Goal: Task Accomplishment & Management: Complete application form

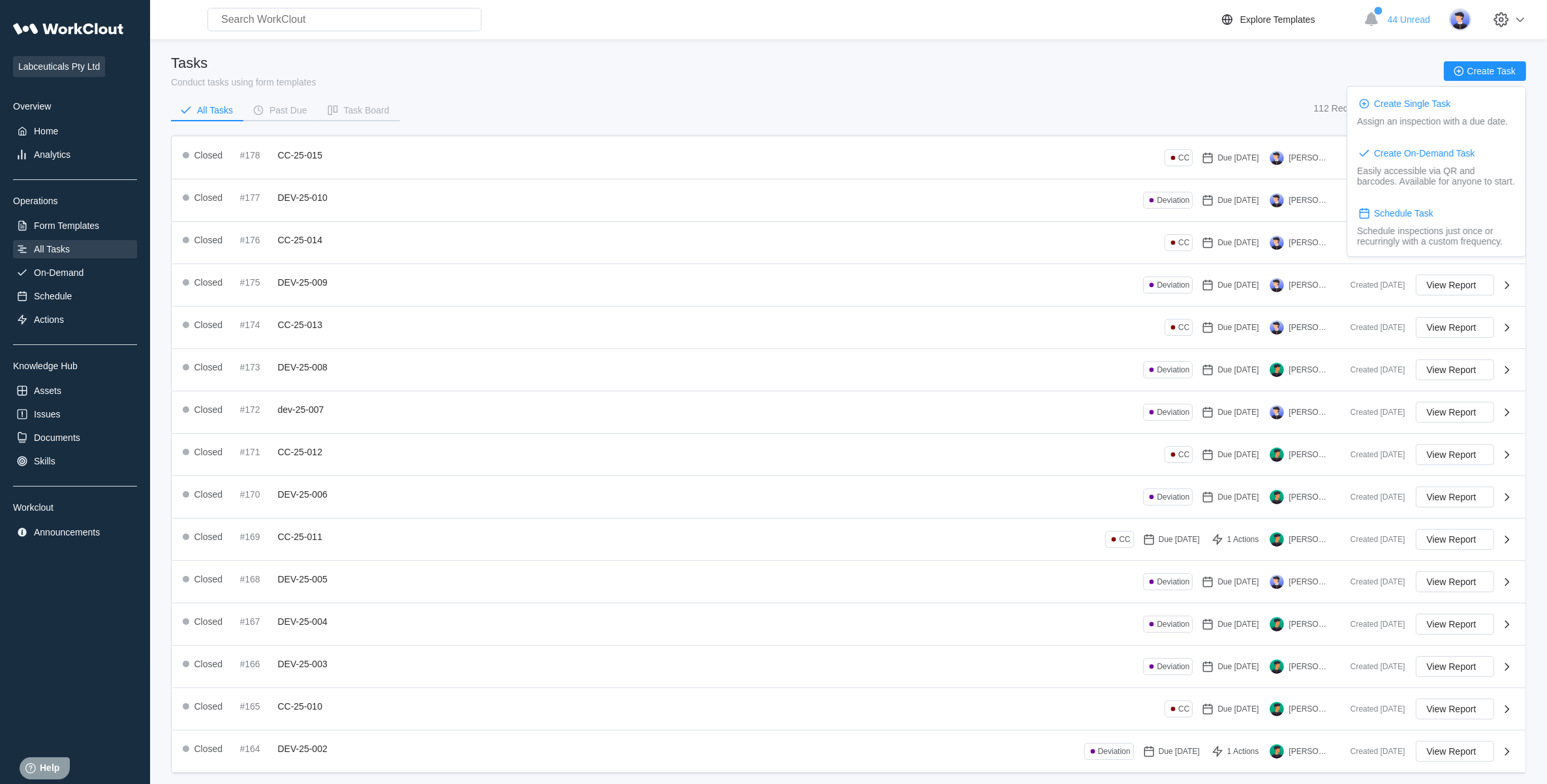
click at [92, 212] on div "Labceuticals Pty Ltd Overview Home Analytics Operations Form Templates All Task…" at bounding box center [75, 278] width 124 height 526
click at [92, 220] on div "Form Templates" at bounding box center [66, 225] width 65 height 10
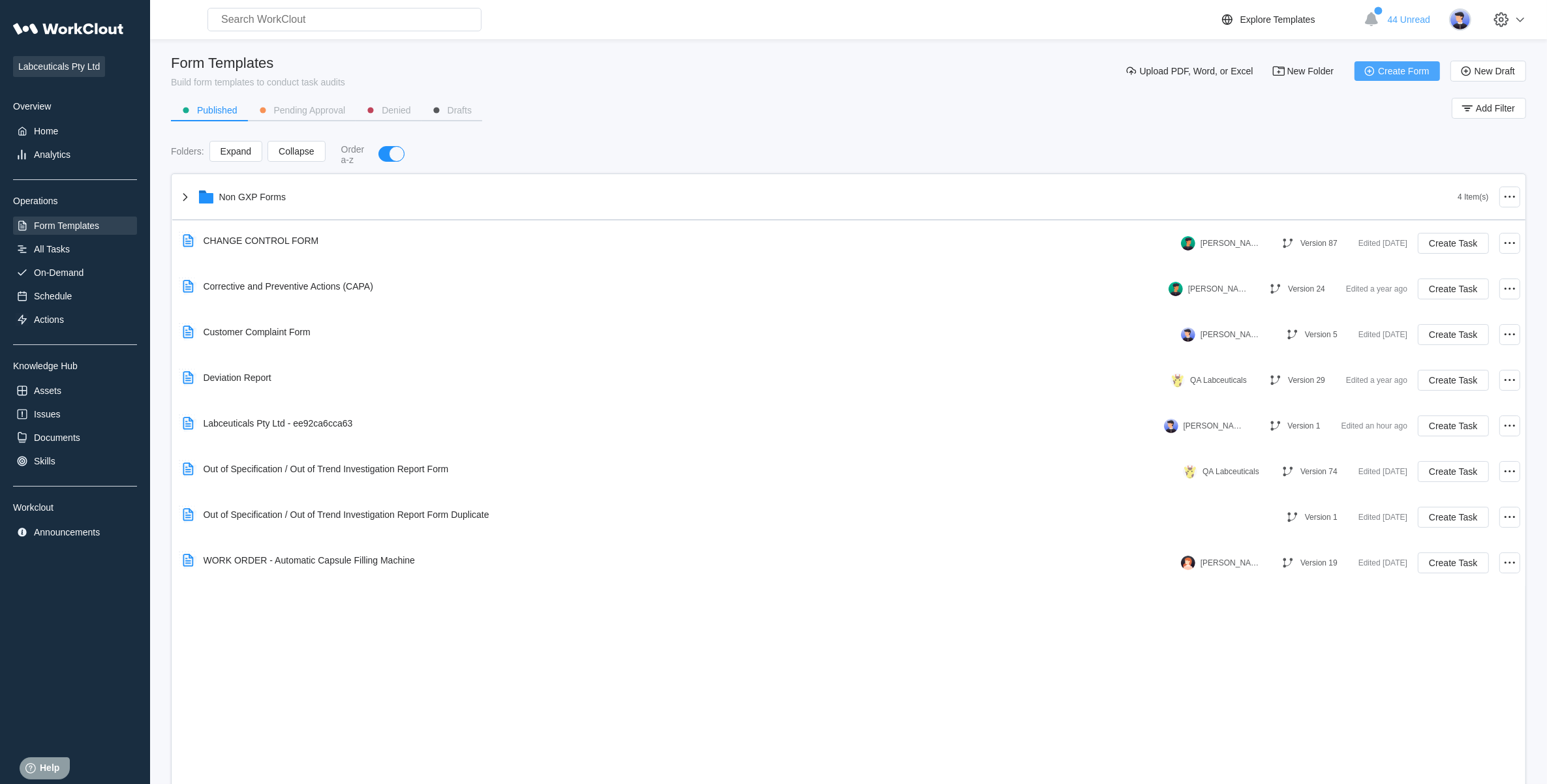
click at [1388, 78] on button "Create Form" at bounding box center [1397, 70] width 86 height 19
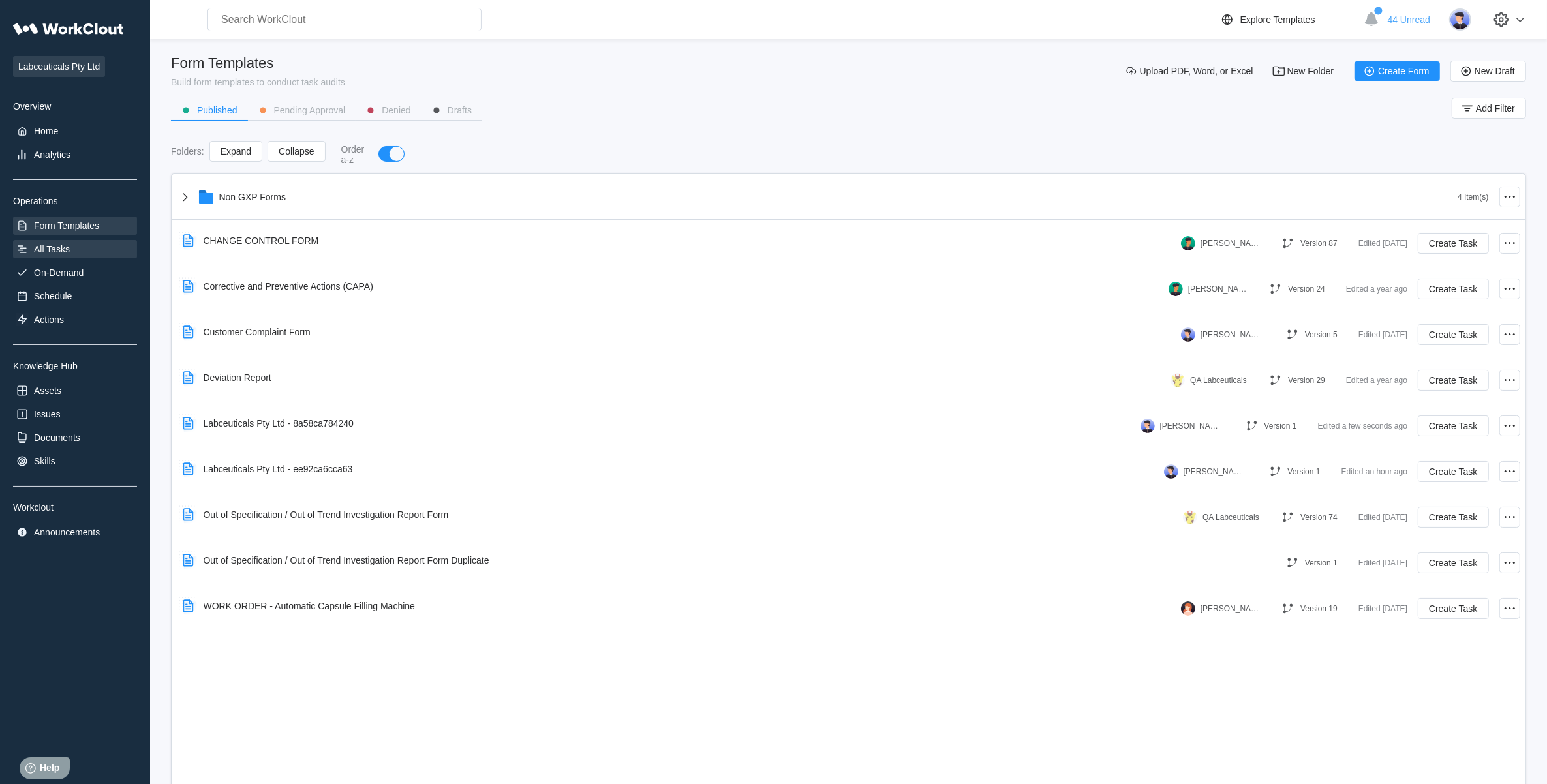
click at [49, 240] on div "All Tasks" at bounding box center [75, 249] width 124 height 18
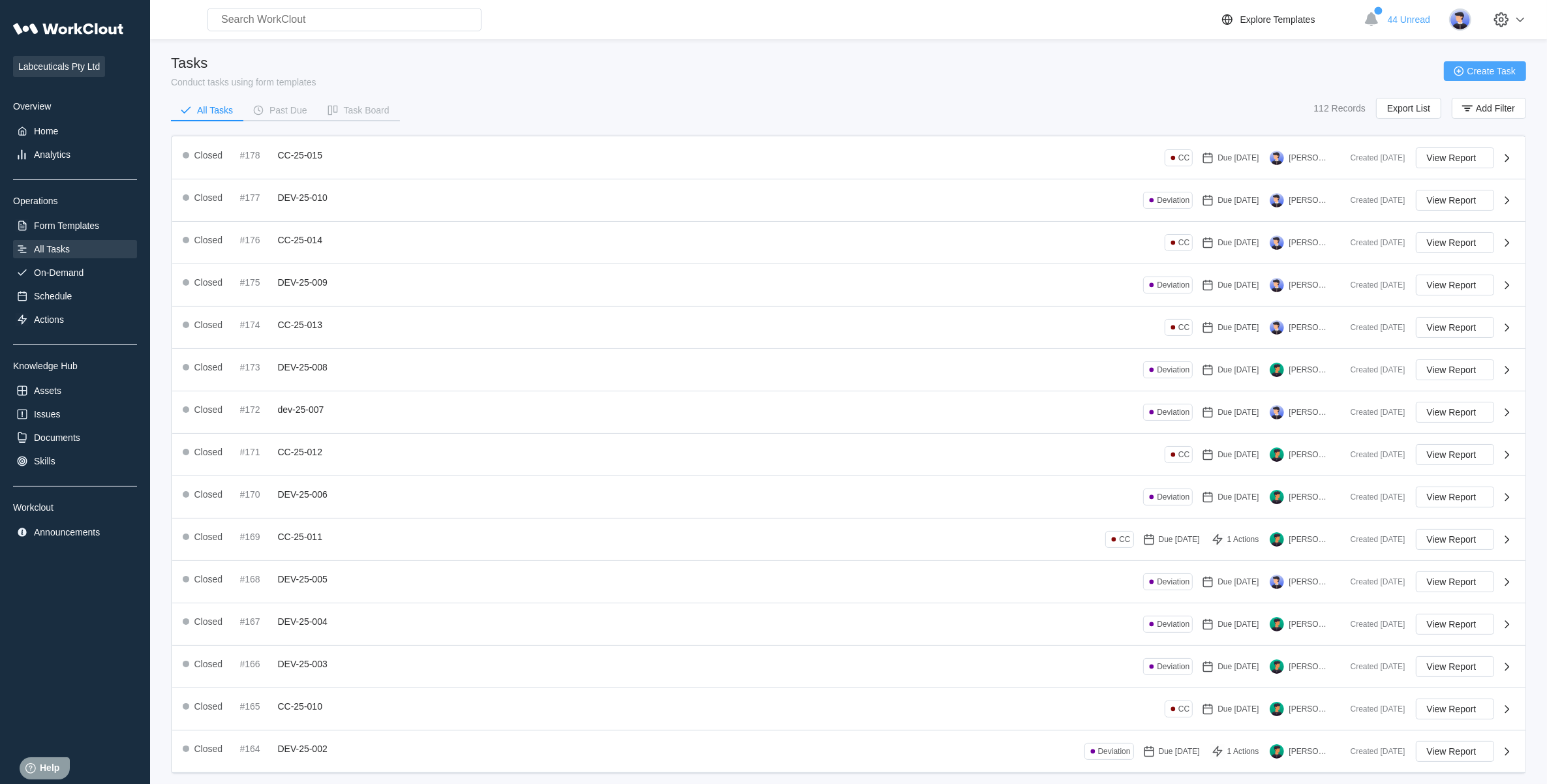
click at [1472, 76] on button "Create Task" at bounding box center [1485, 70] width 82 height 19
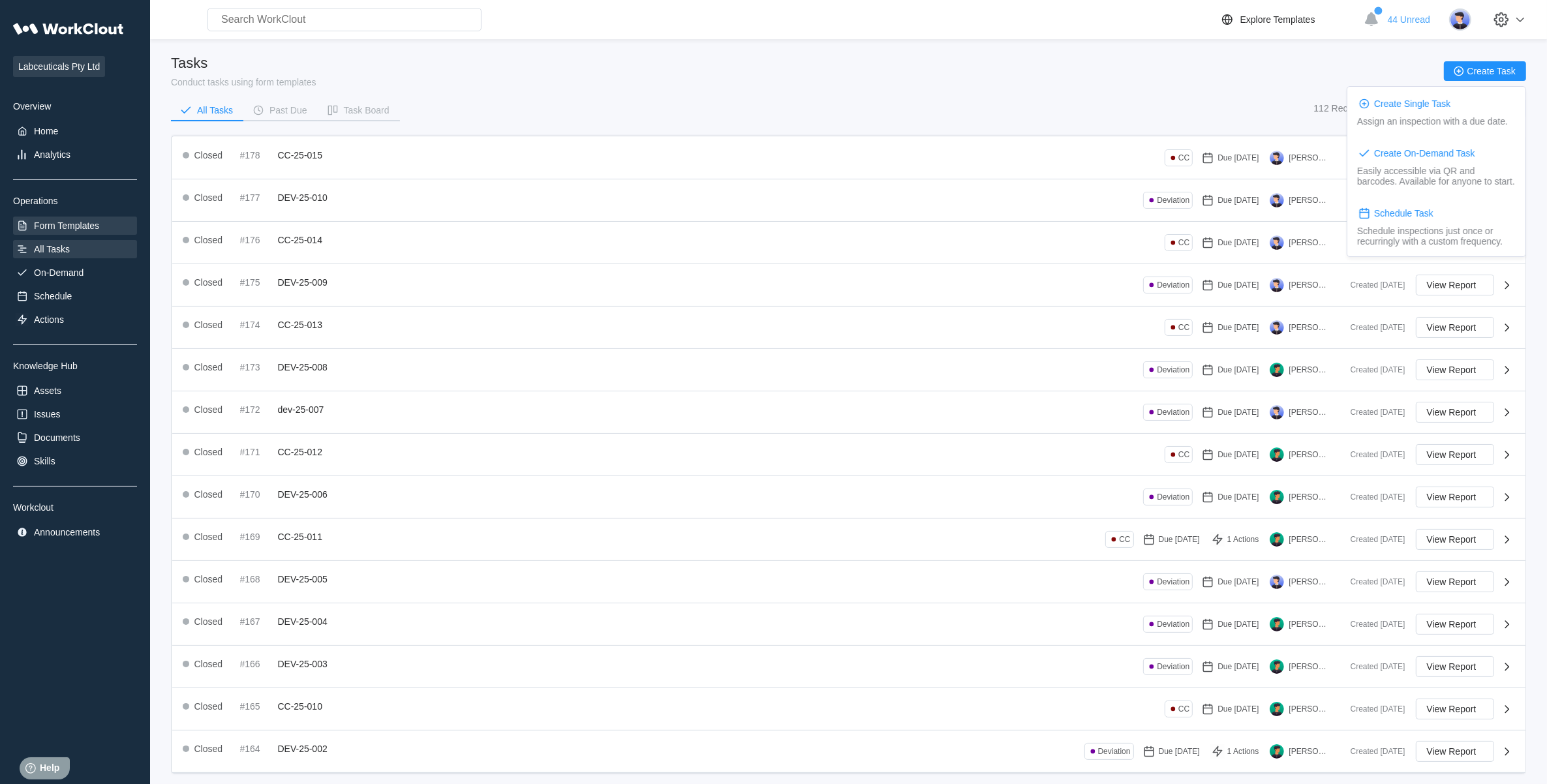
click at [79, 217] on div "Form Templates" at bounding box center [75, 225] width 124 height 18
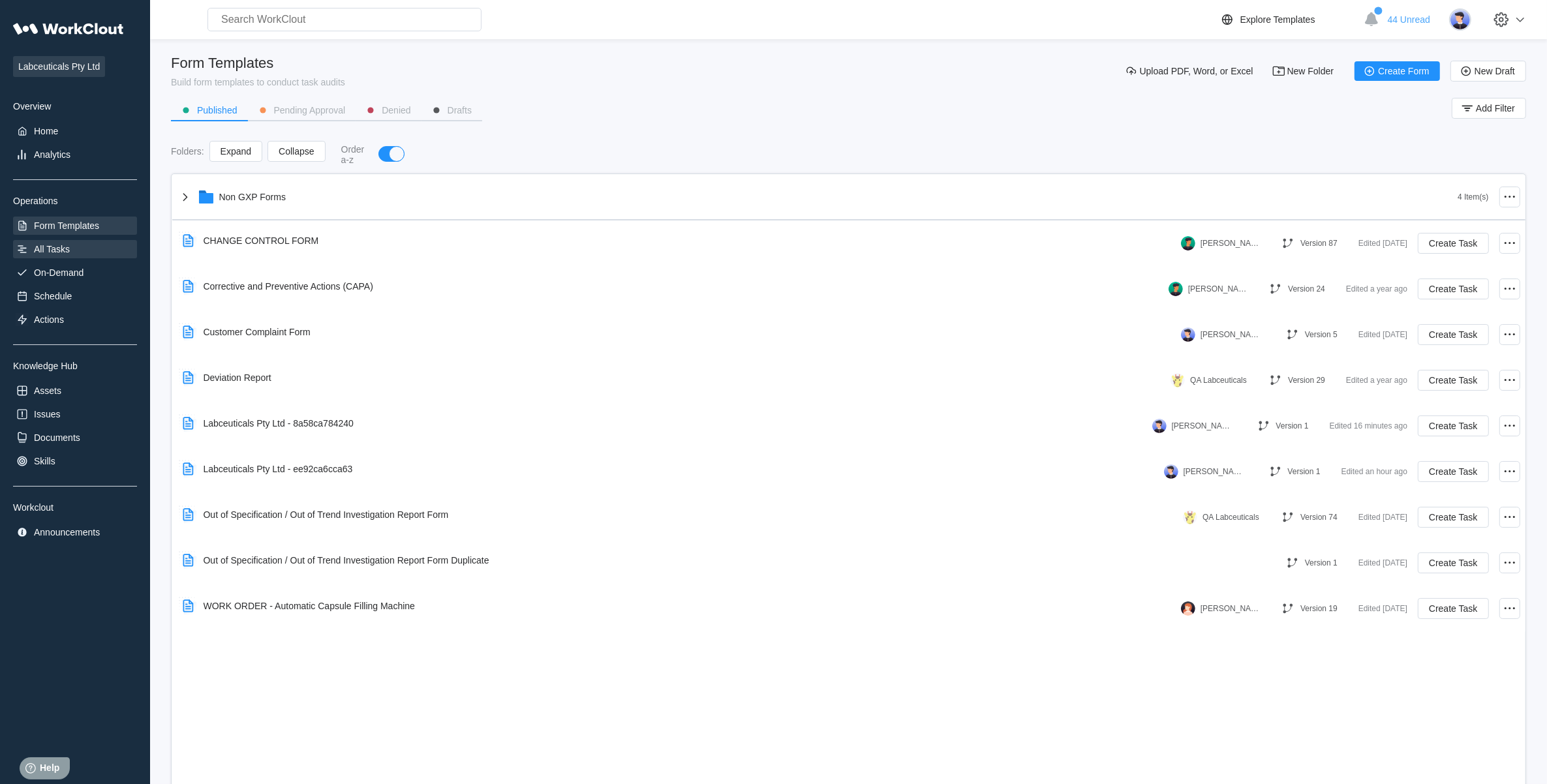
click at [77, 246] on div "All Tasks" at bounding box center [75, 249] width 124 height 18
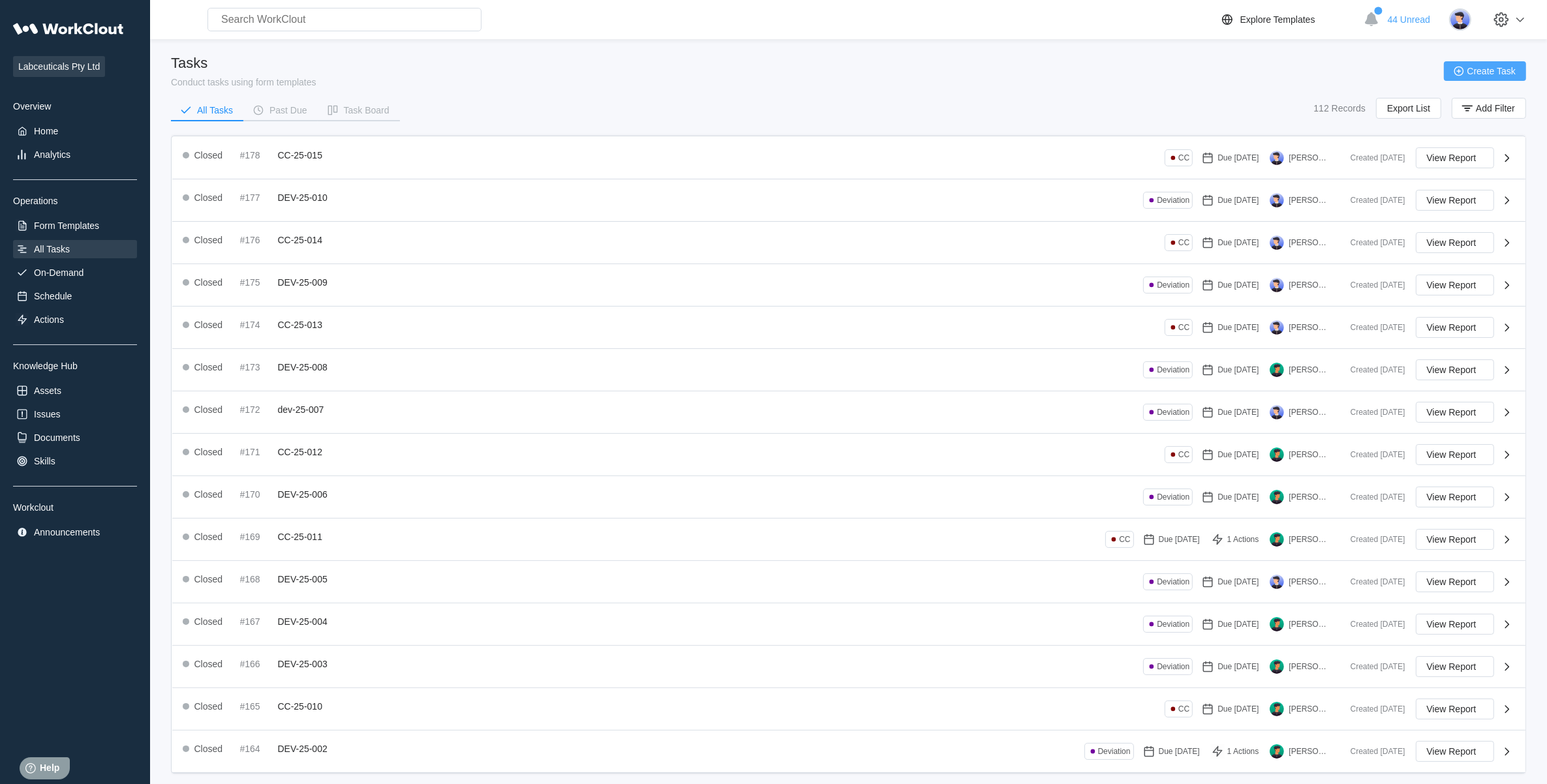
click at [1471, 69] on span "Create Task" at bounding box center [1491, 71] width 48 height 9
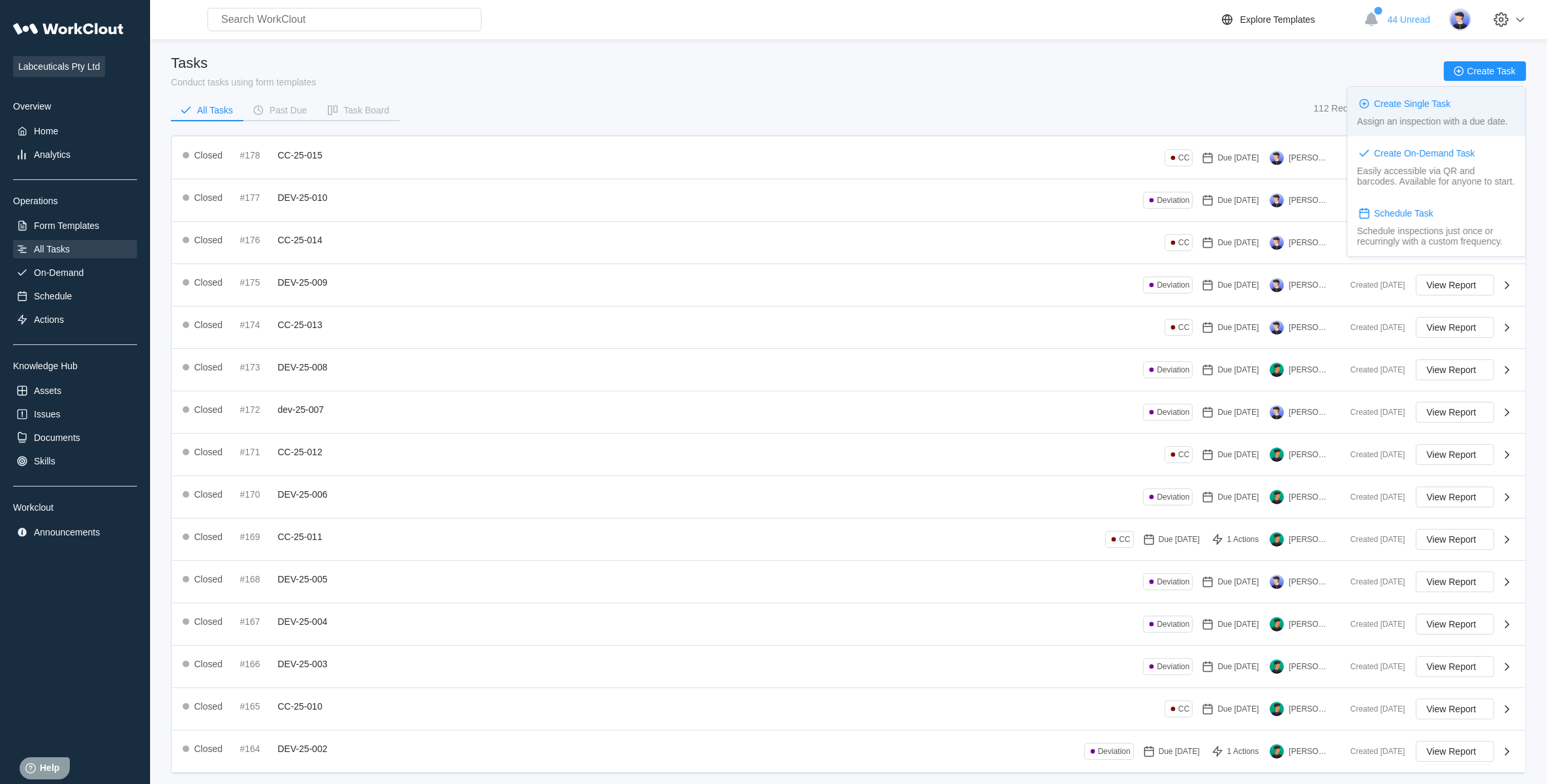
click at [1457, 118] on div "Assign an inspection with a due date." at bounding box center [1432, 120] width 151 height 10
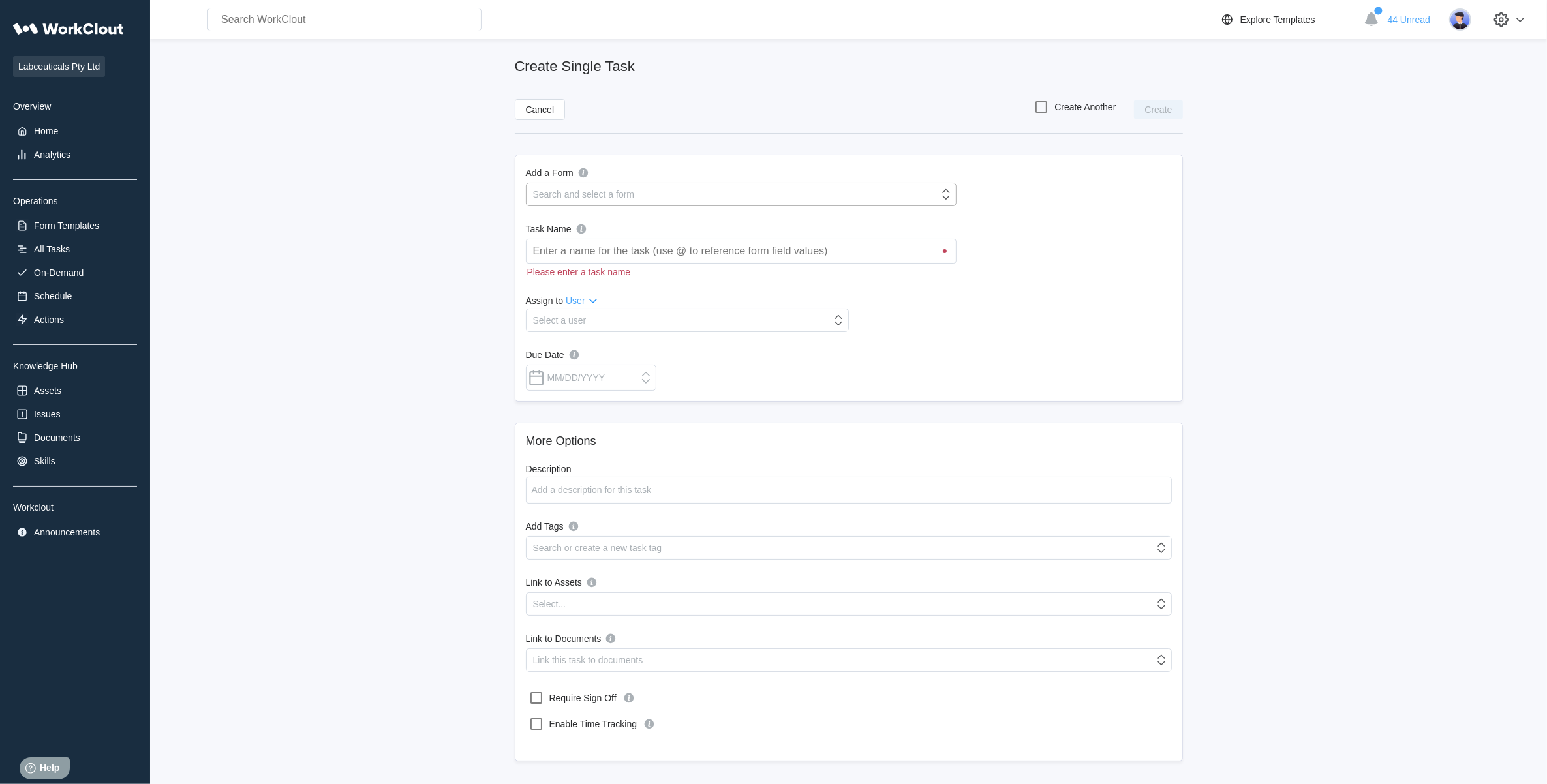
click at [917, 189] on div "Search and select a form" at bounding box center [733, 194] width 413 height 18
click at [708, 197] on div "Search and select a form" at bounding box center [733, 194] width 413 height 18
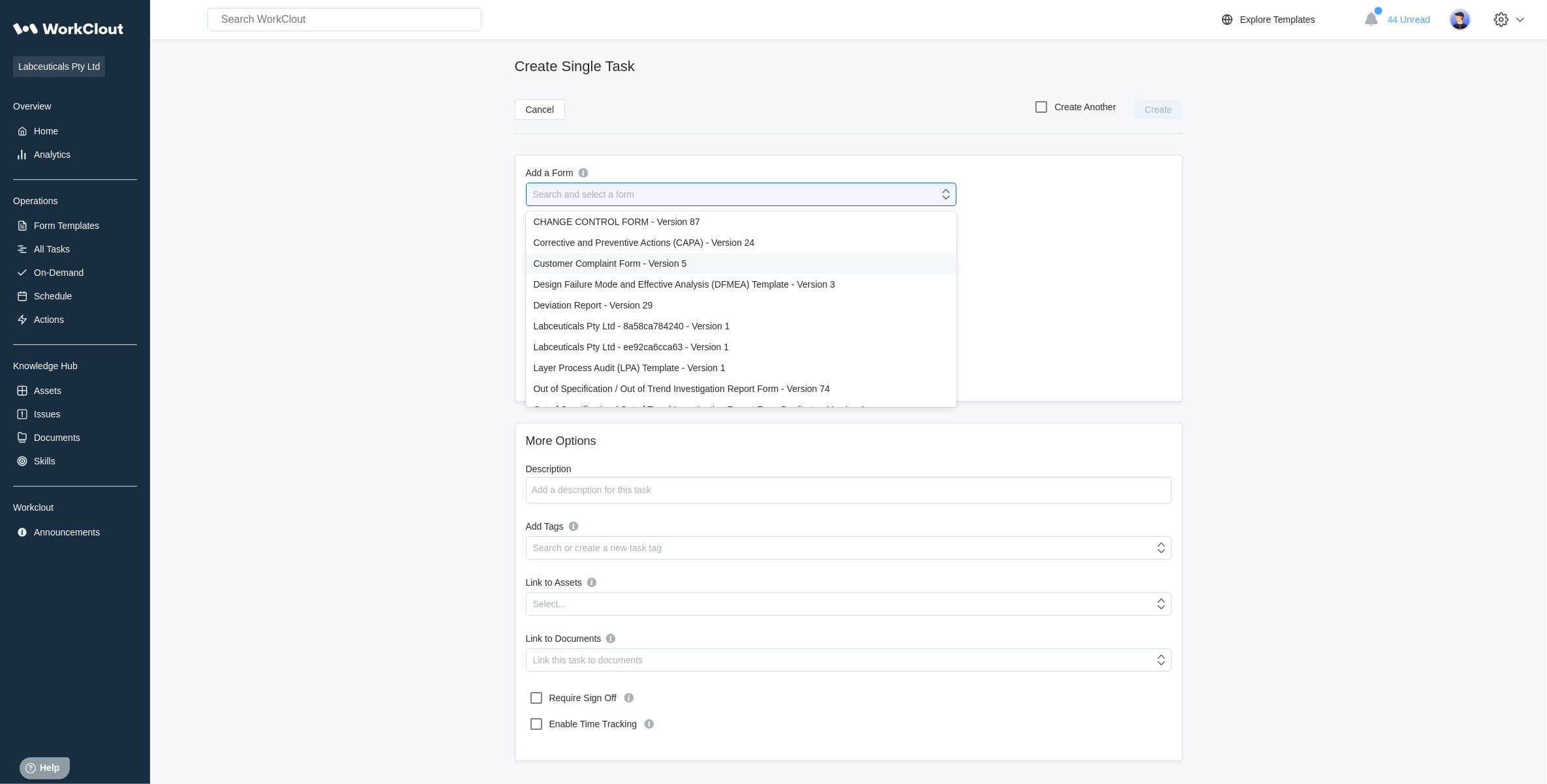
click at [629, 262] on div "Customer Complaint Form - Version 5" at bounding box center [741, 263] width 415 height 10
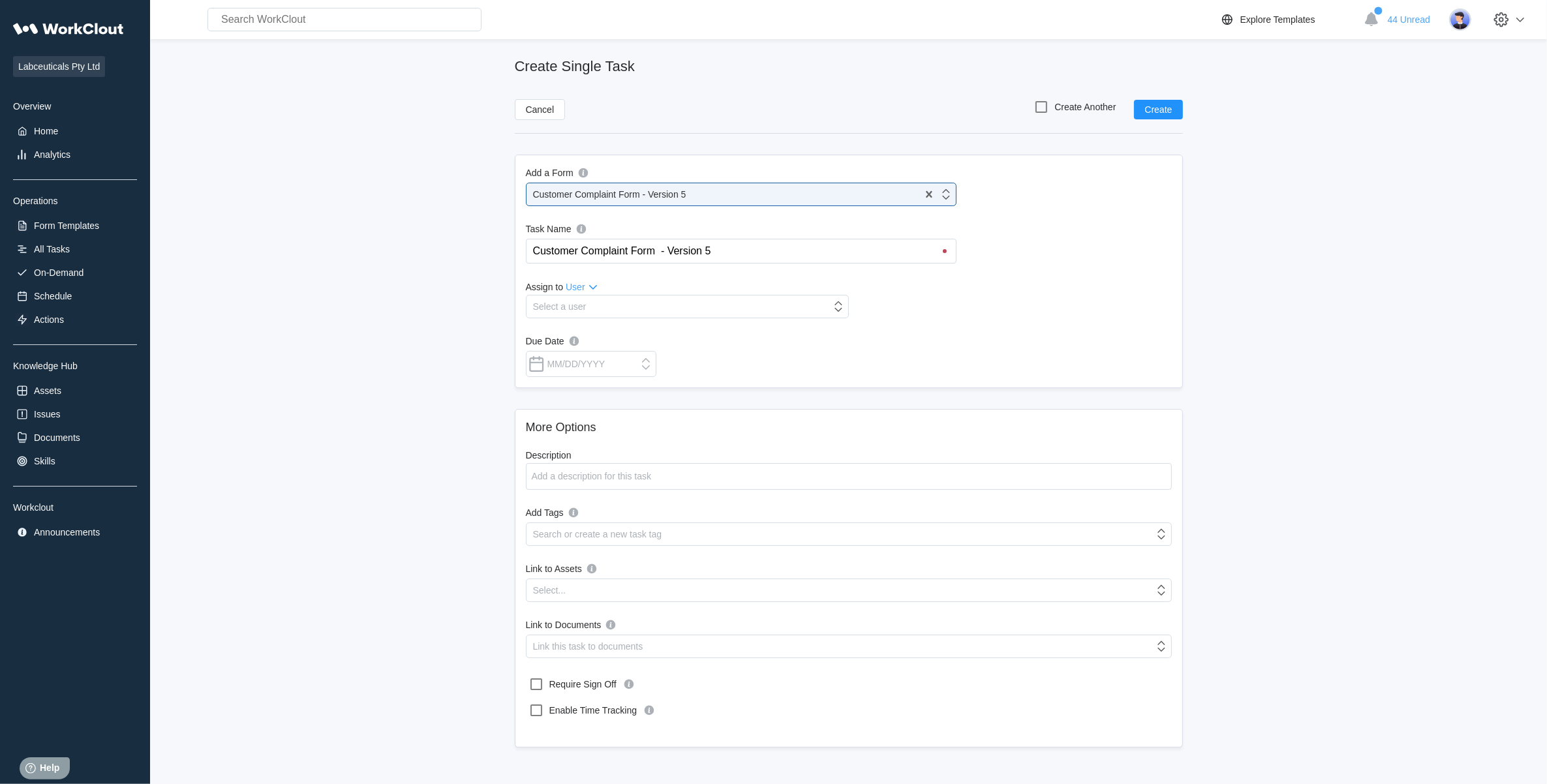
type input "Customer Complaint Form - Version 5"
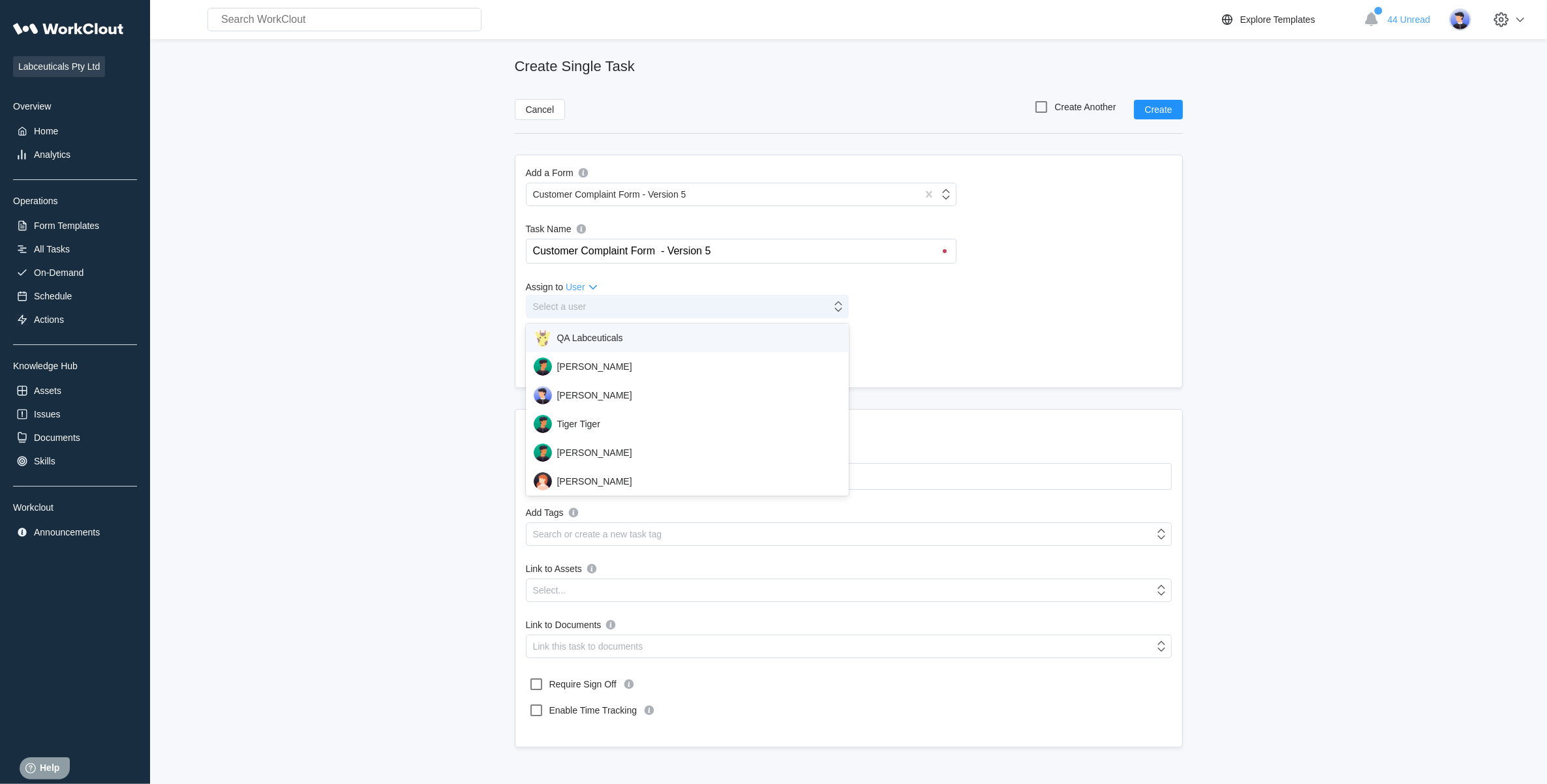
click at [641, 302] on div "Select a user" at bounding box center [679, 307] width 305 height 18
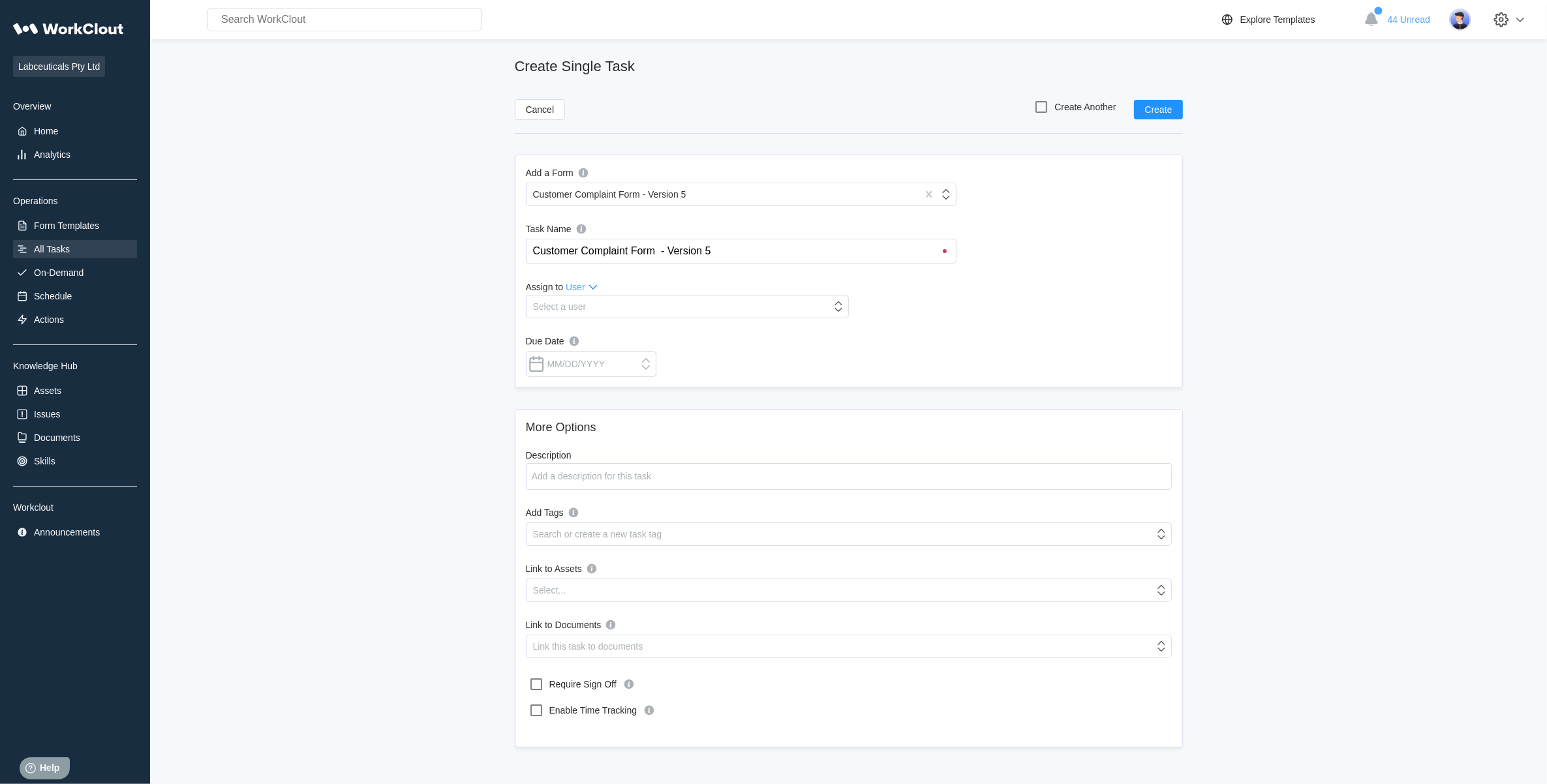
click at [83, 249] on div "All Tasks" at bounding box center [75, 249] width 124 height 18
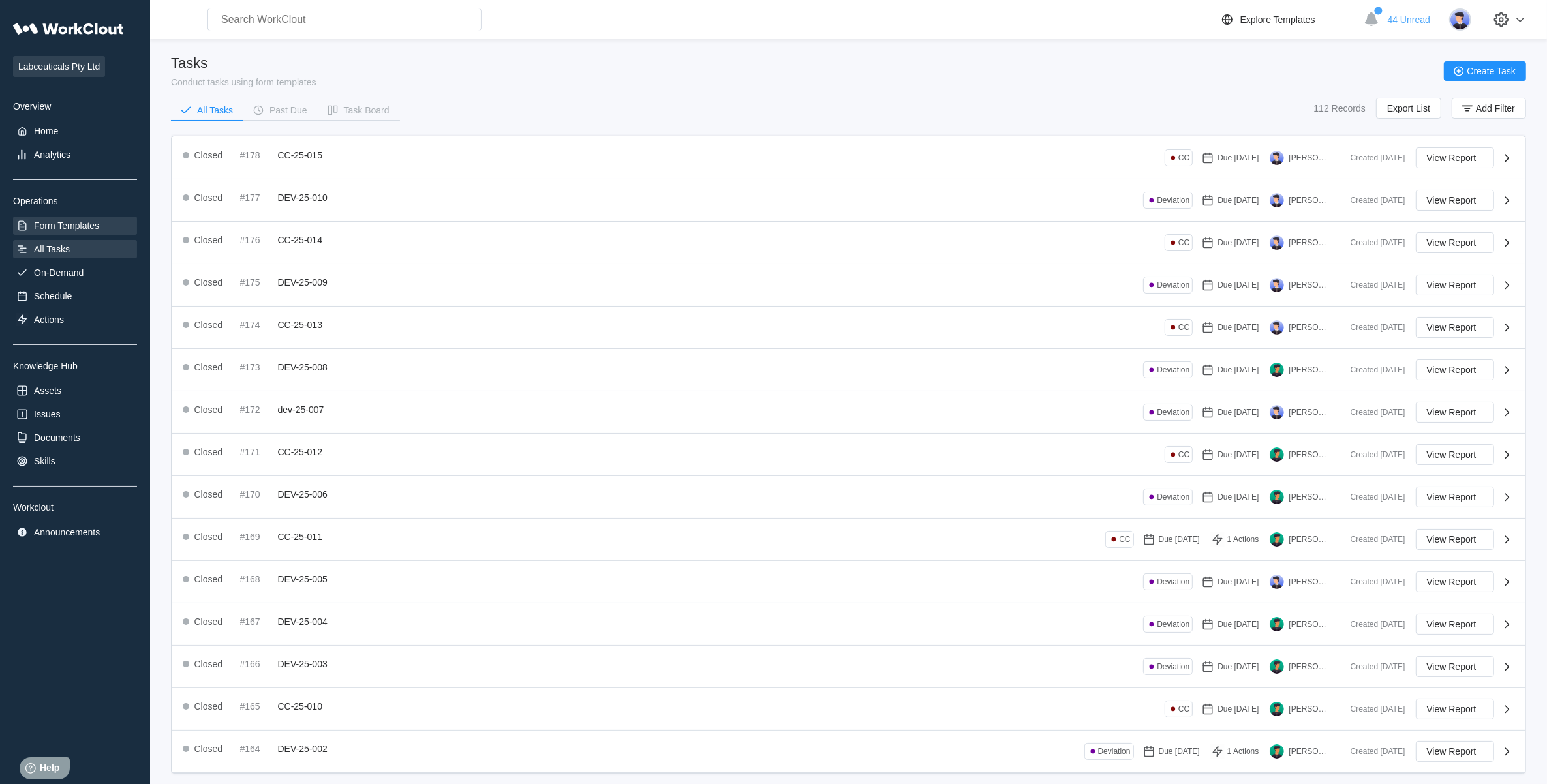
click at [34, 229] on div "Form Templates" at bounding box center [75, 225] width 124 height 18
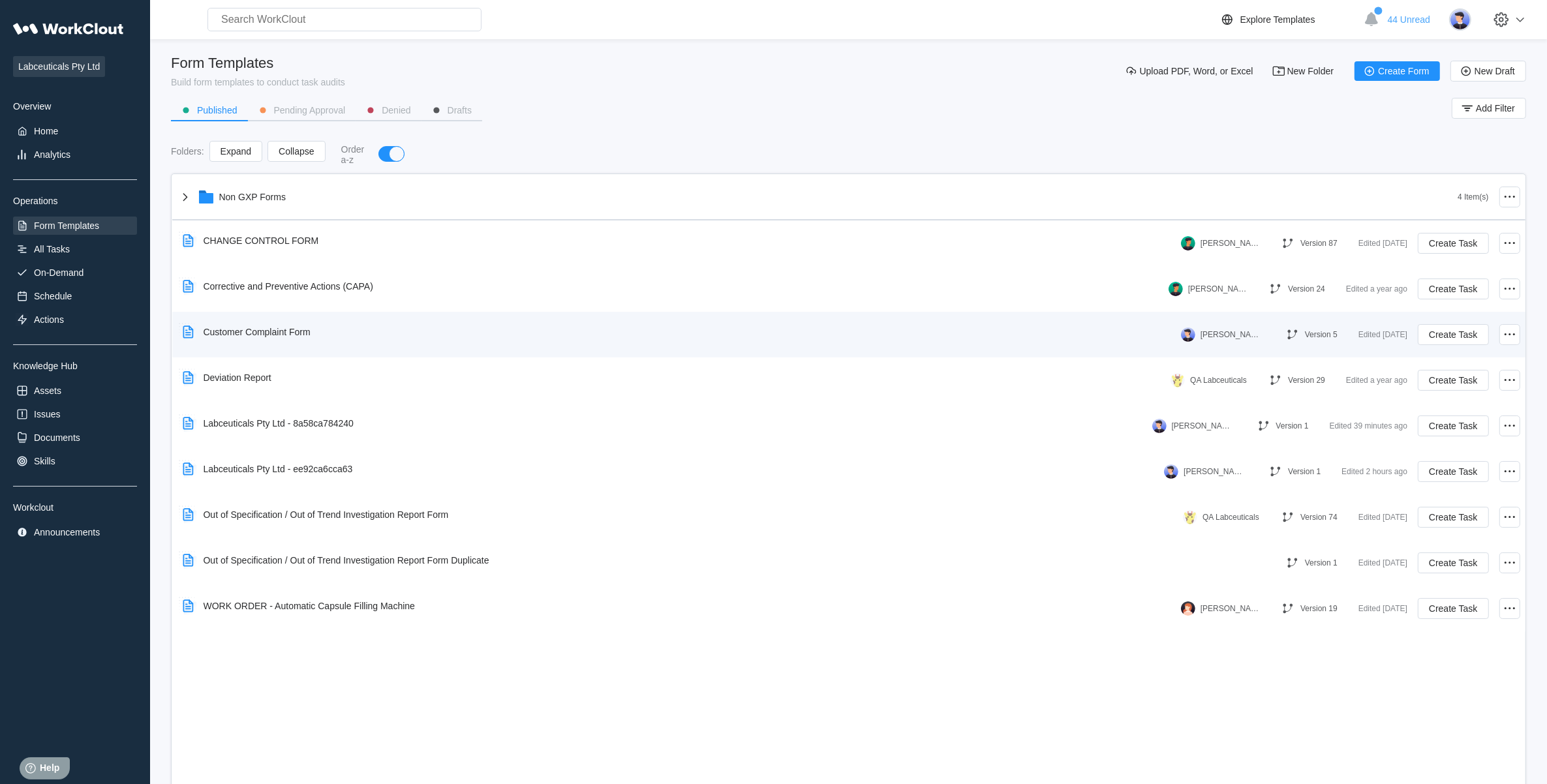
click at [299, 337] on div "Customer Complaint Form" at bounding box center [248, 331] width 143 height 30
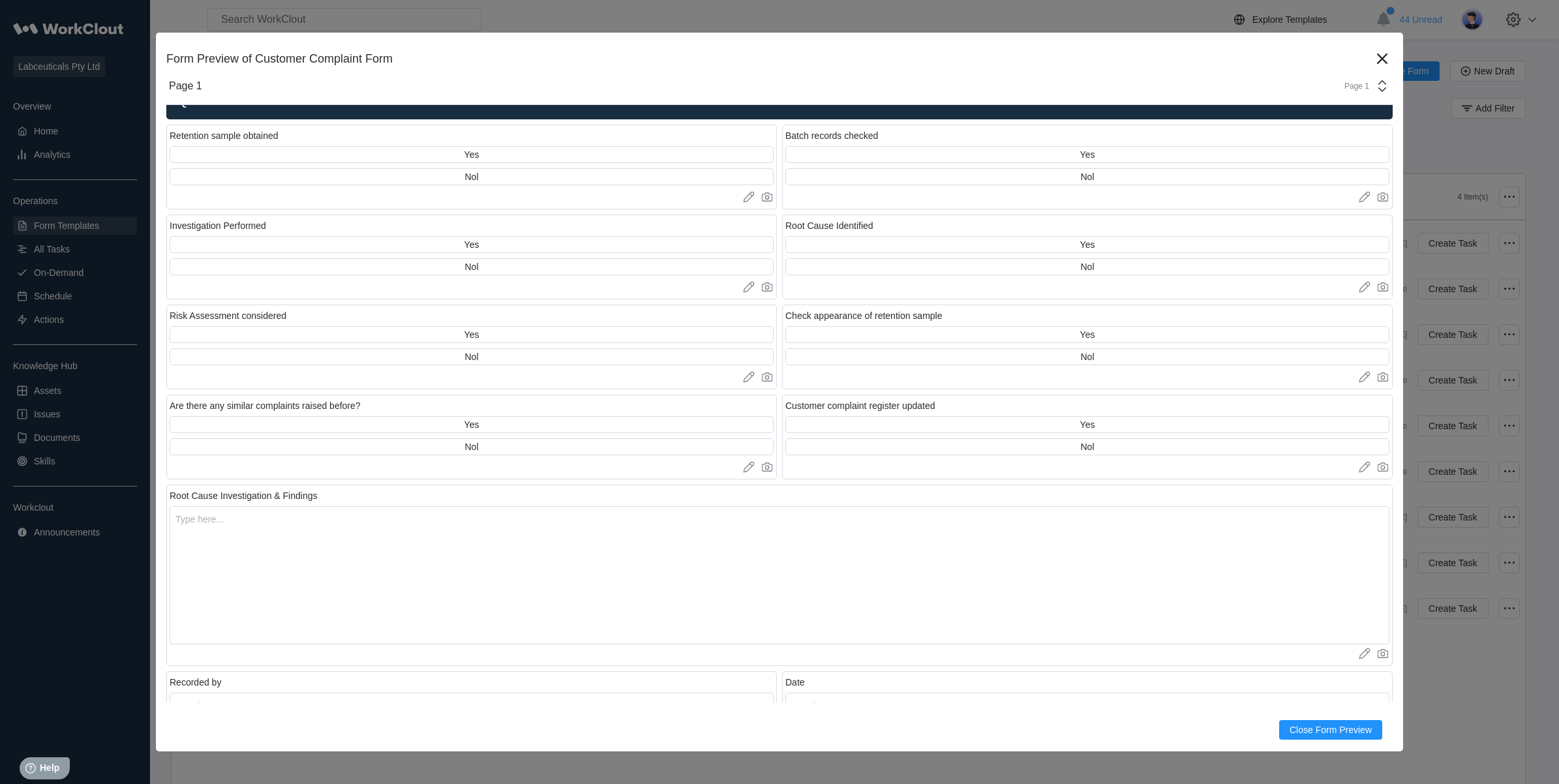
scroll to position [1468, 0]
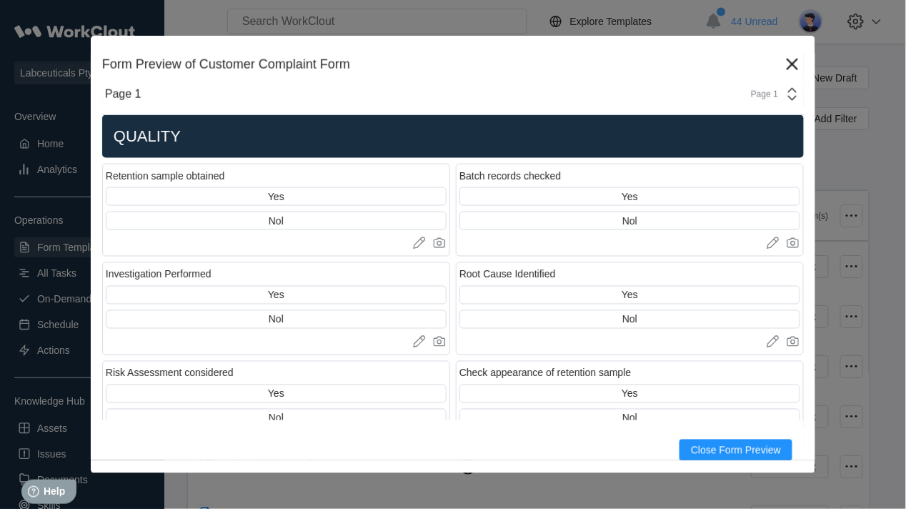
type textarea "x"
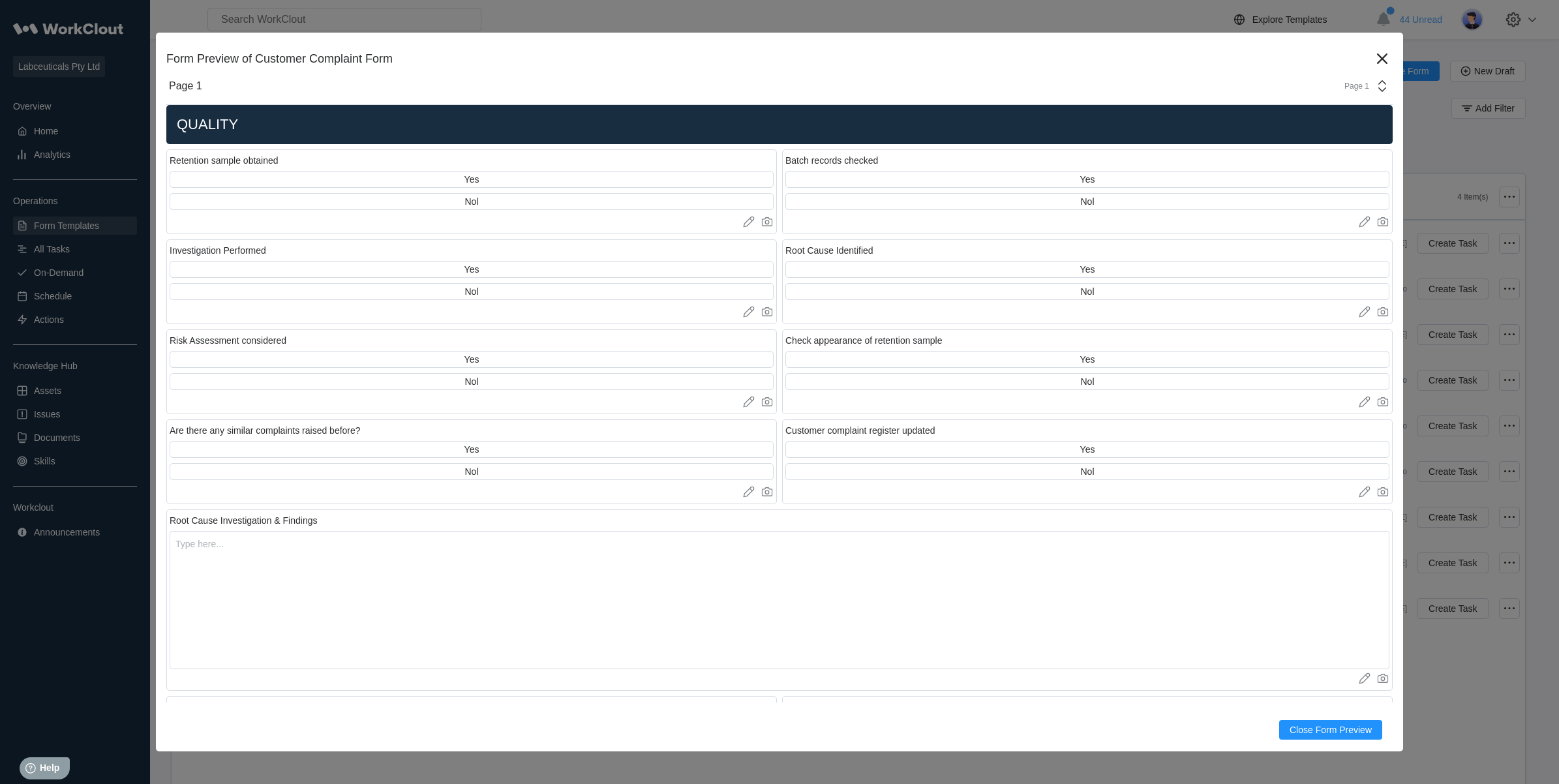
type textarea "x"
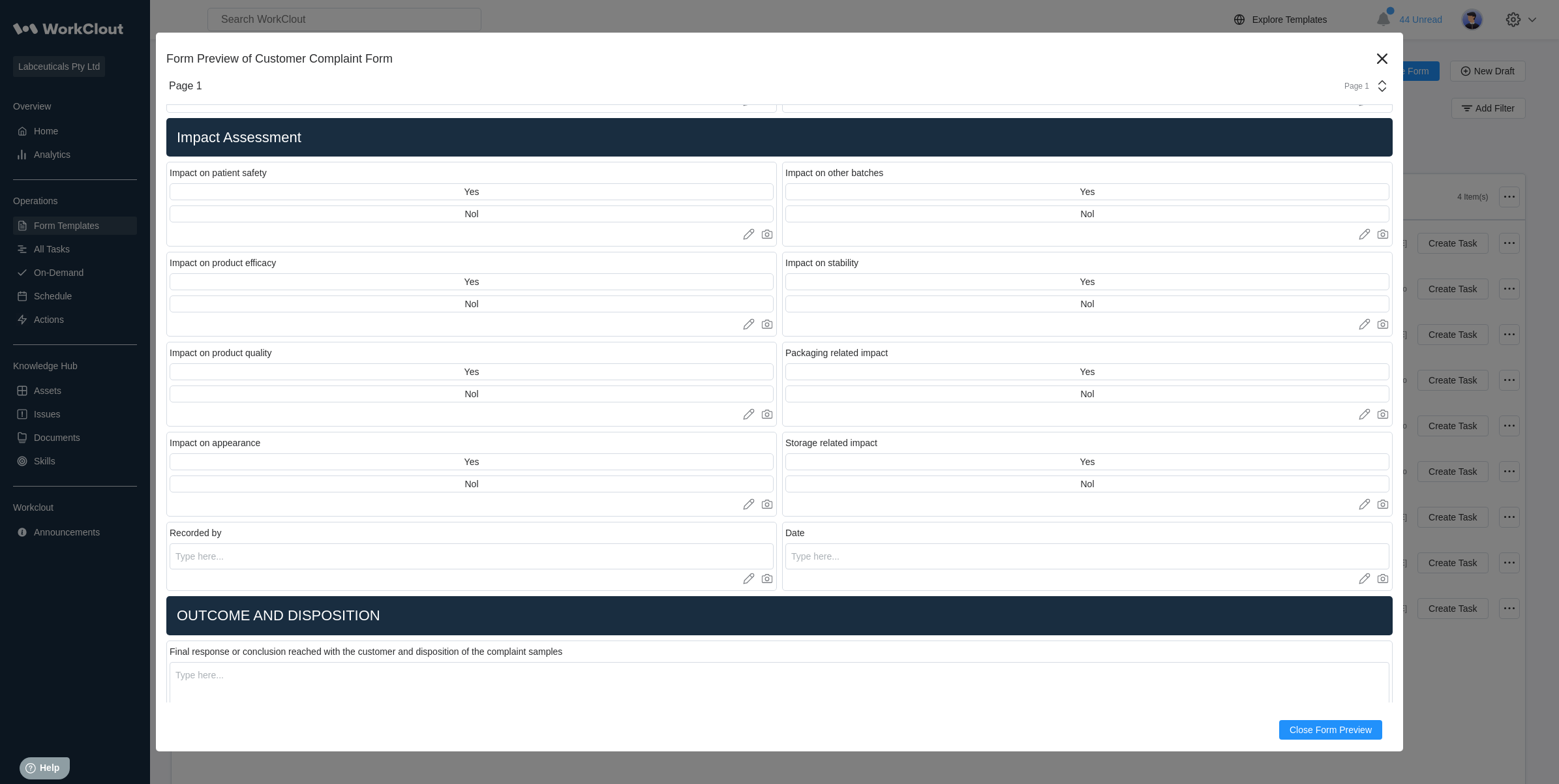
scroll to position [2038, 0]
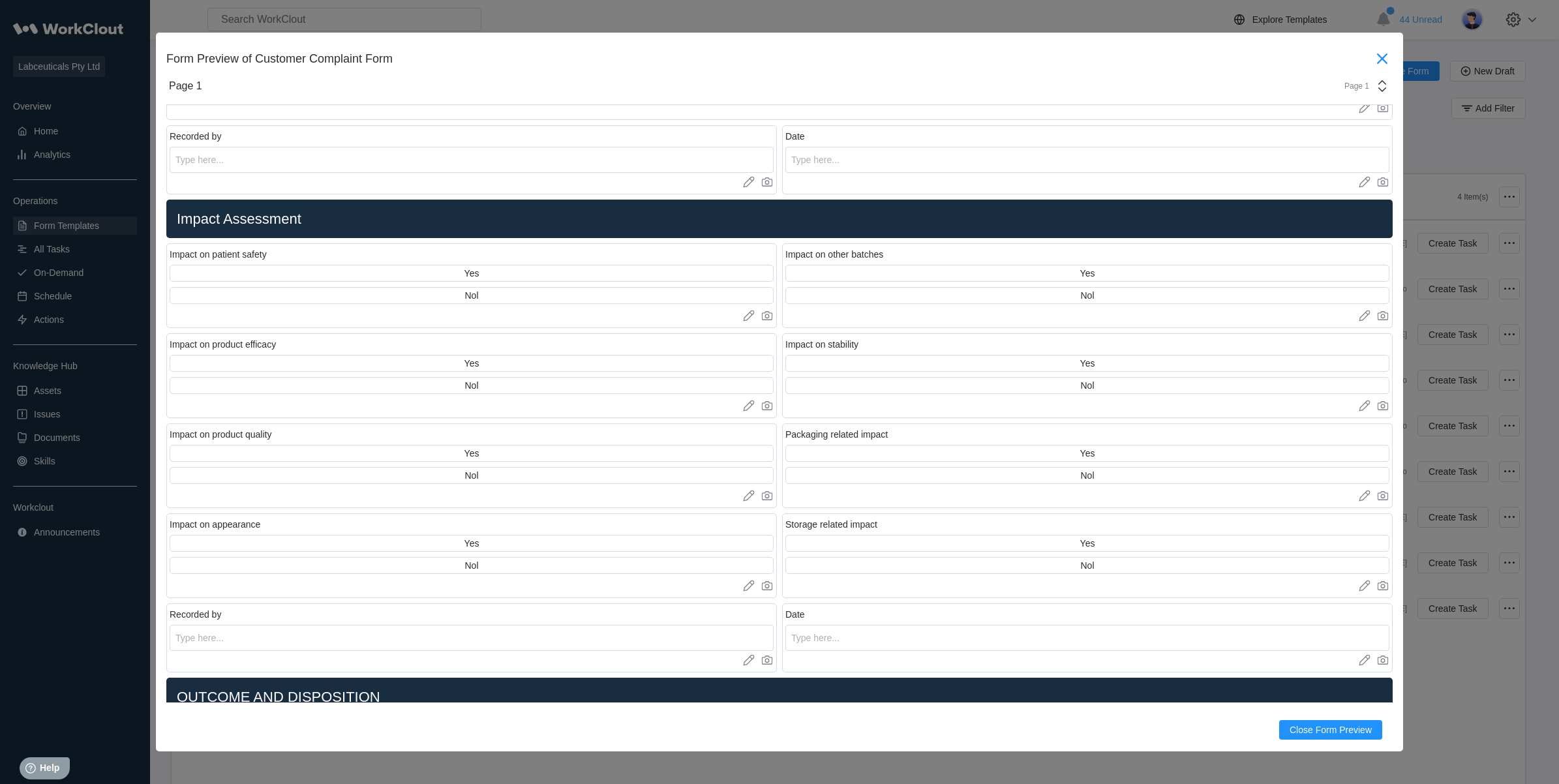
click at [1372, 54] on icon at bounding box center [1382, 58] width 21 height 21
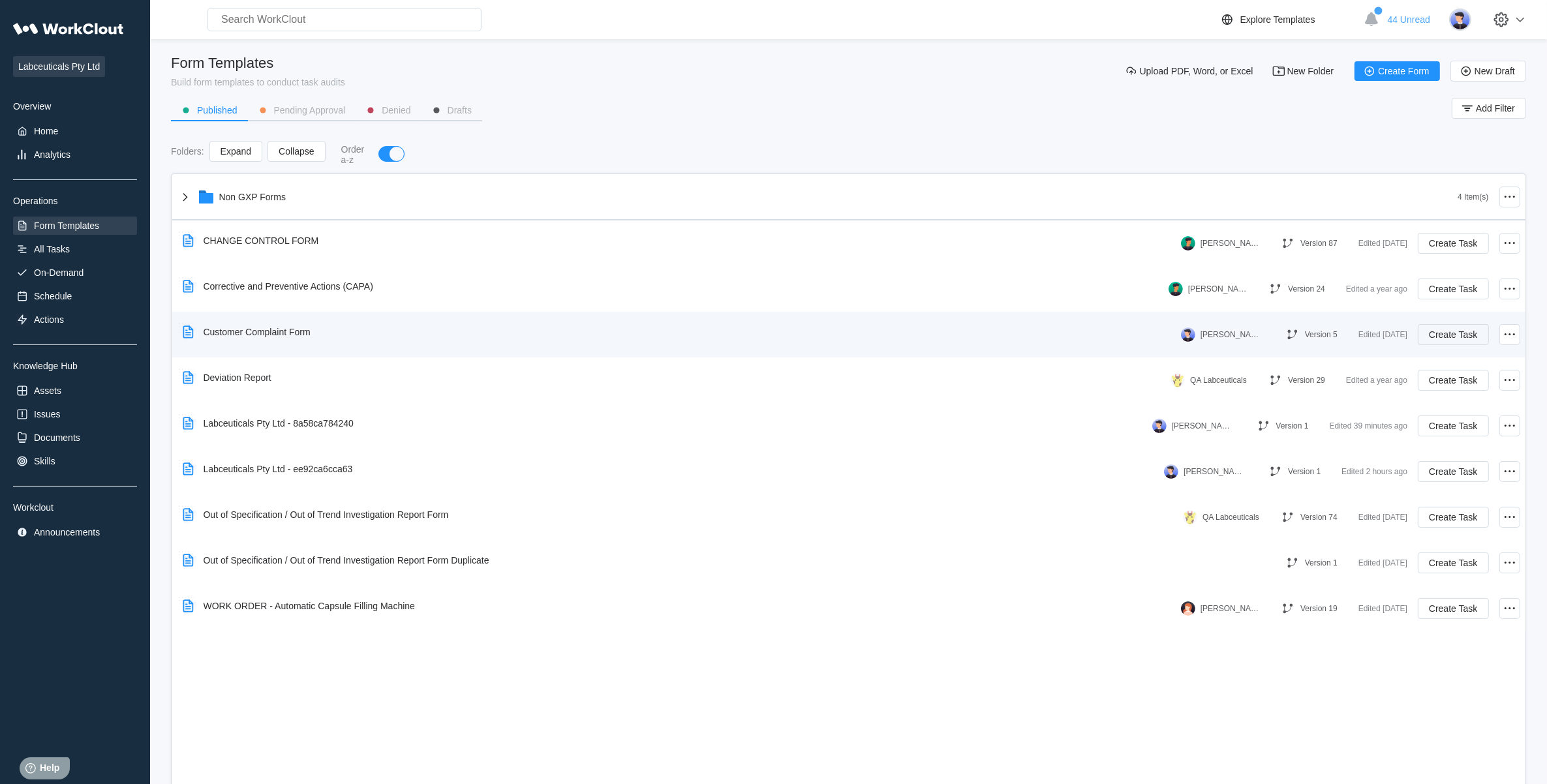
click at [1467, 326] on button "Create Task" at bounding box center [1453, 334] width 70 height 21
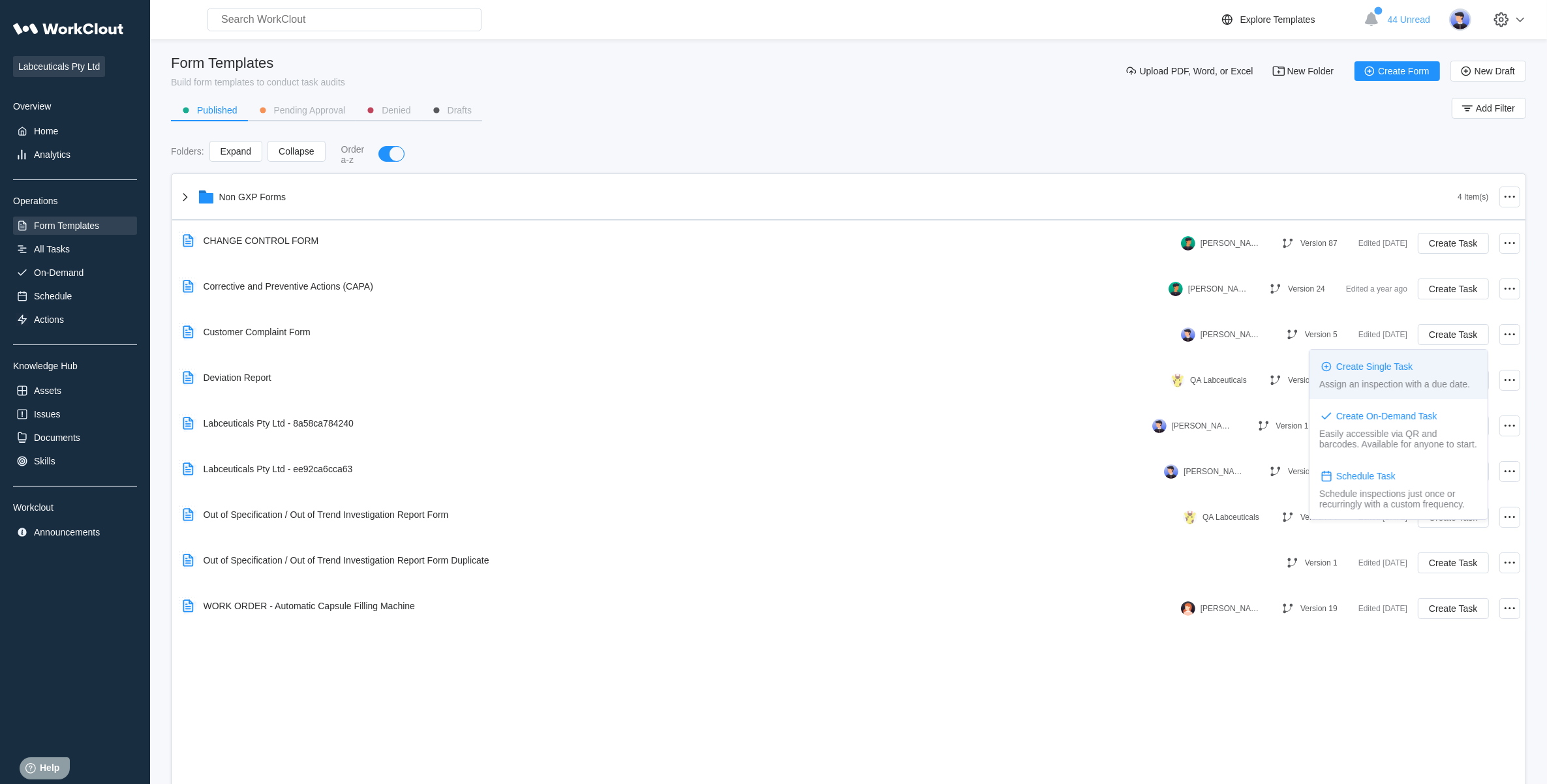
click at [1405, 360] on div "Create Single Task" at bounding box center [1399, 367] width 159 height 15
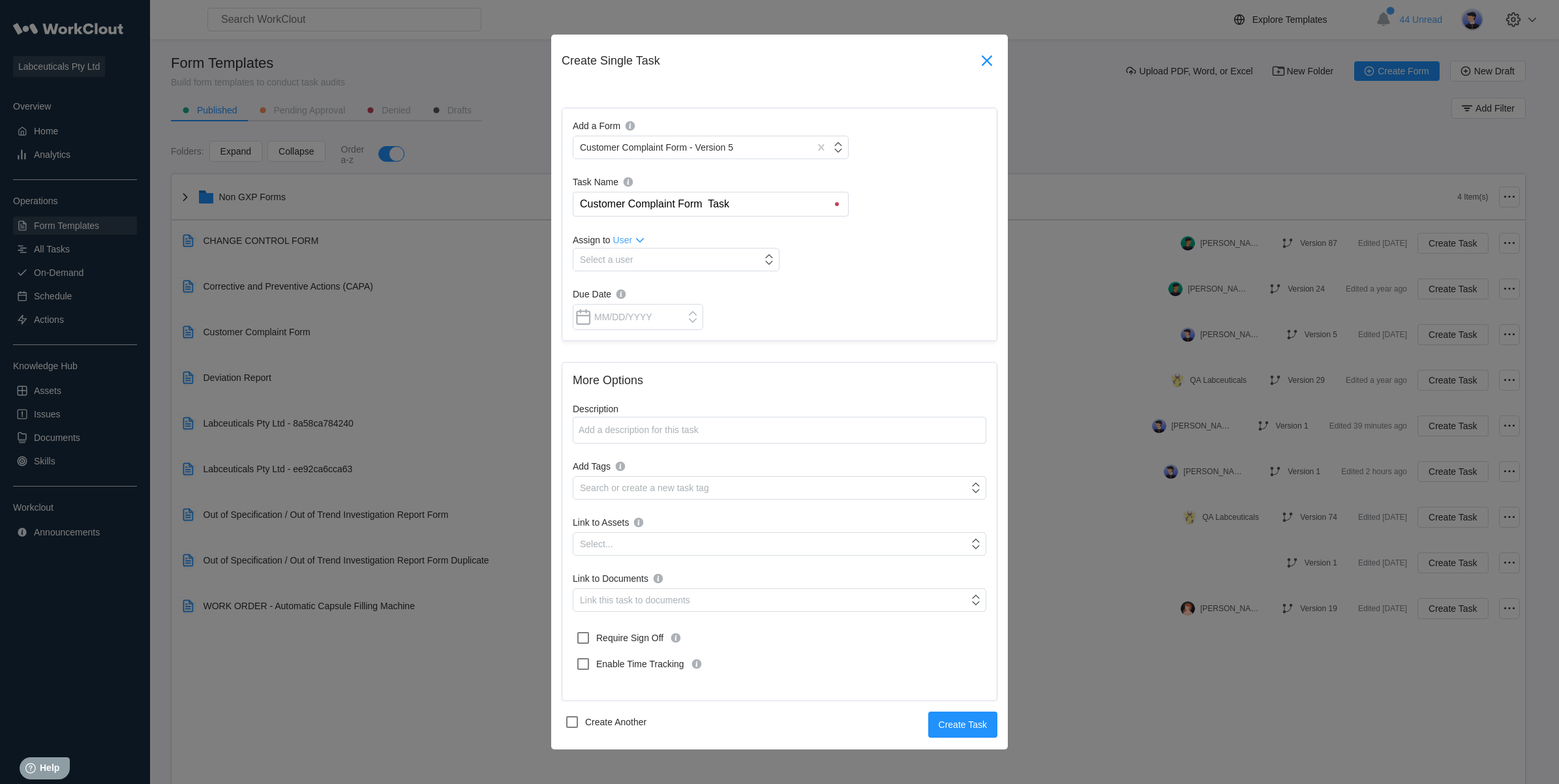
click at [990, 57] on icon at bounding box center [986, 60] width 10 height 10
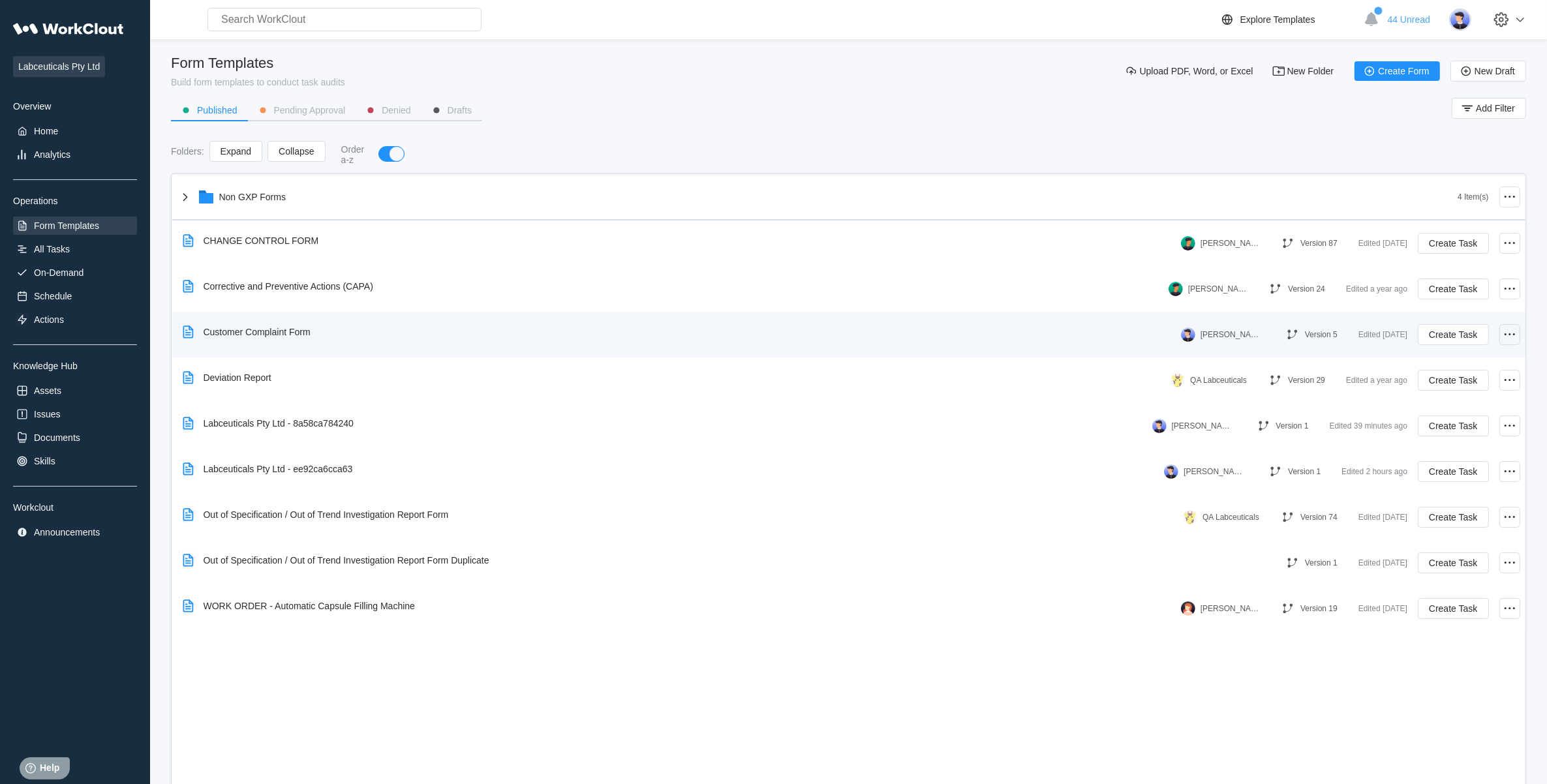
click at [1510, 324] on div at bounding box center [1510, 334] width 21 height 21
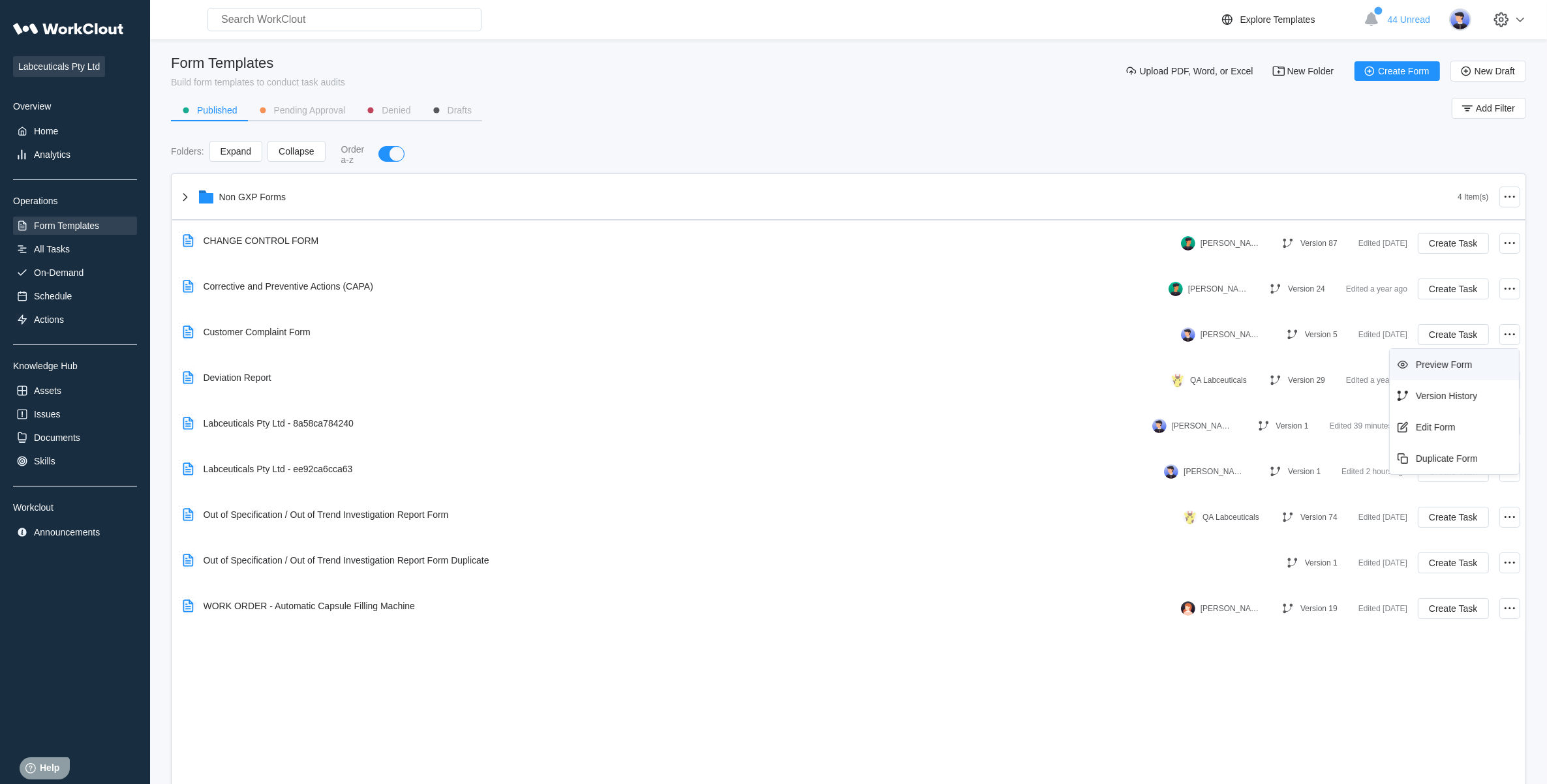
click at [1469, 359] on div "Preview Form" at bounding box center [1455, 364] width 119 height 21
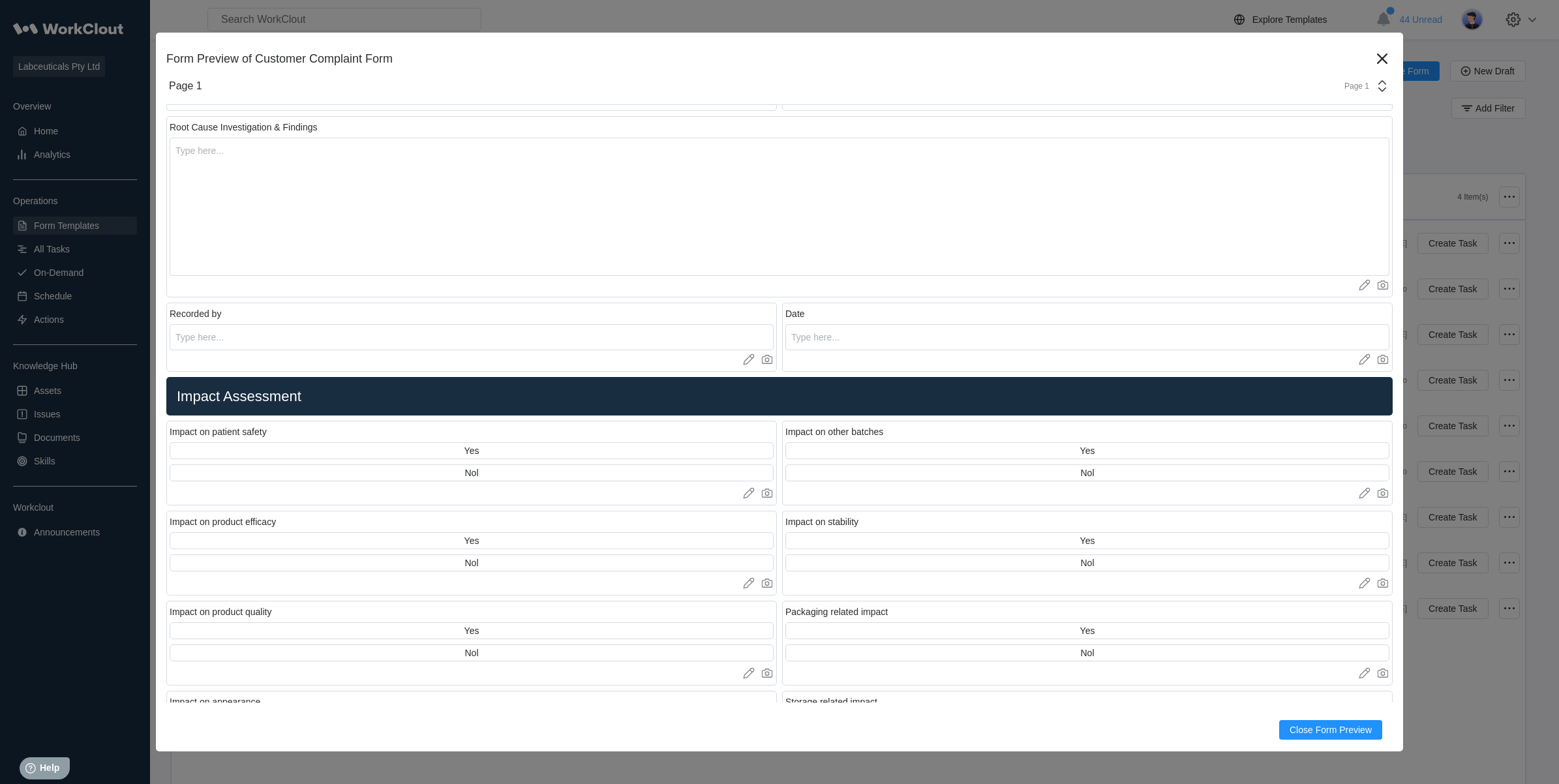
scroll to position [1875, 0]
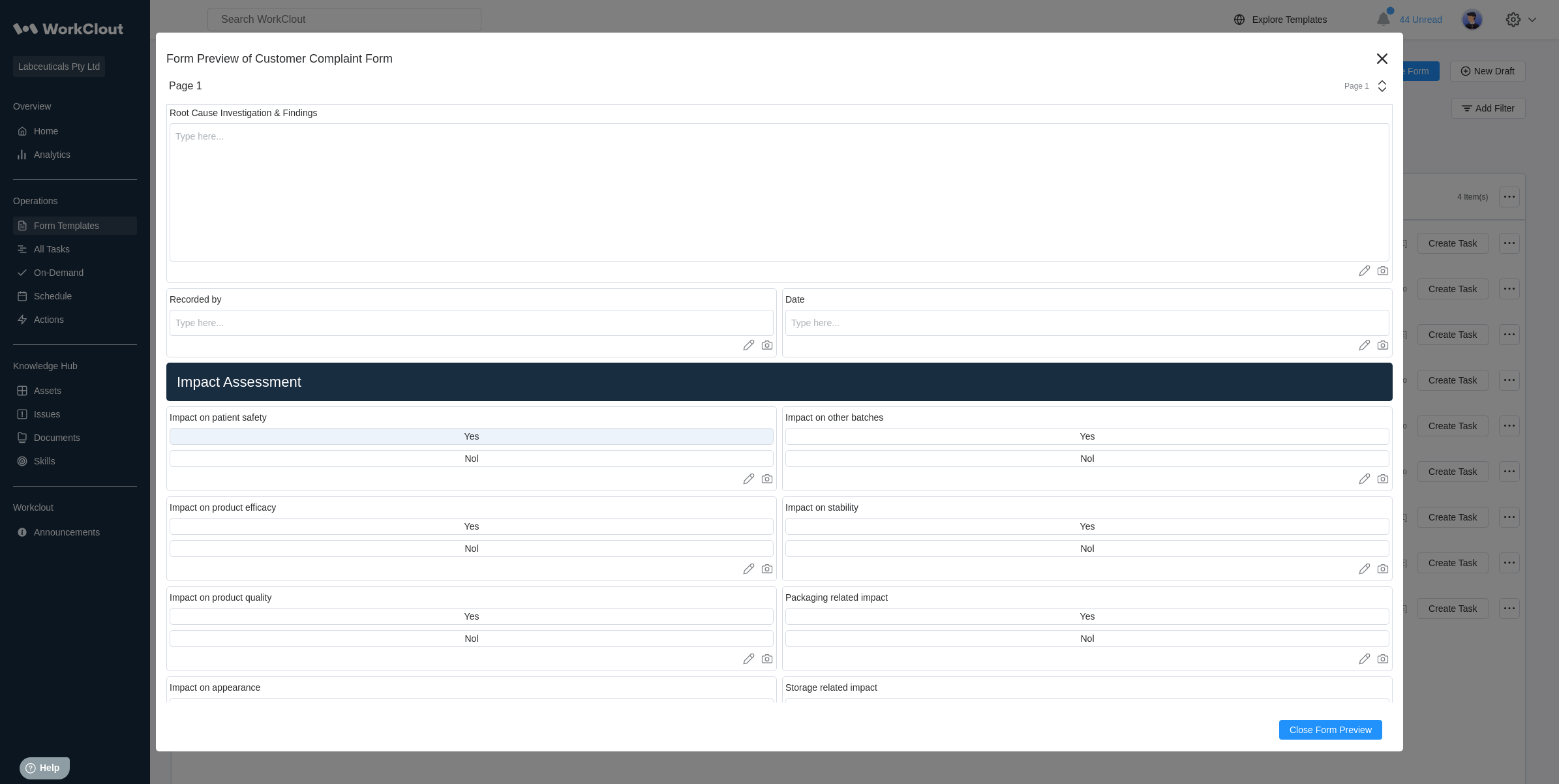
click at [533, 437] on div "Yes" at bounding box center [472, 436] width 604 height 17
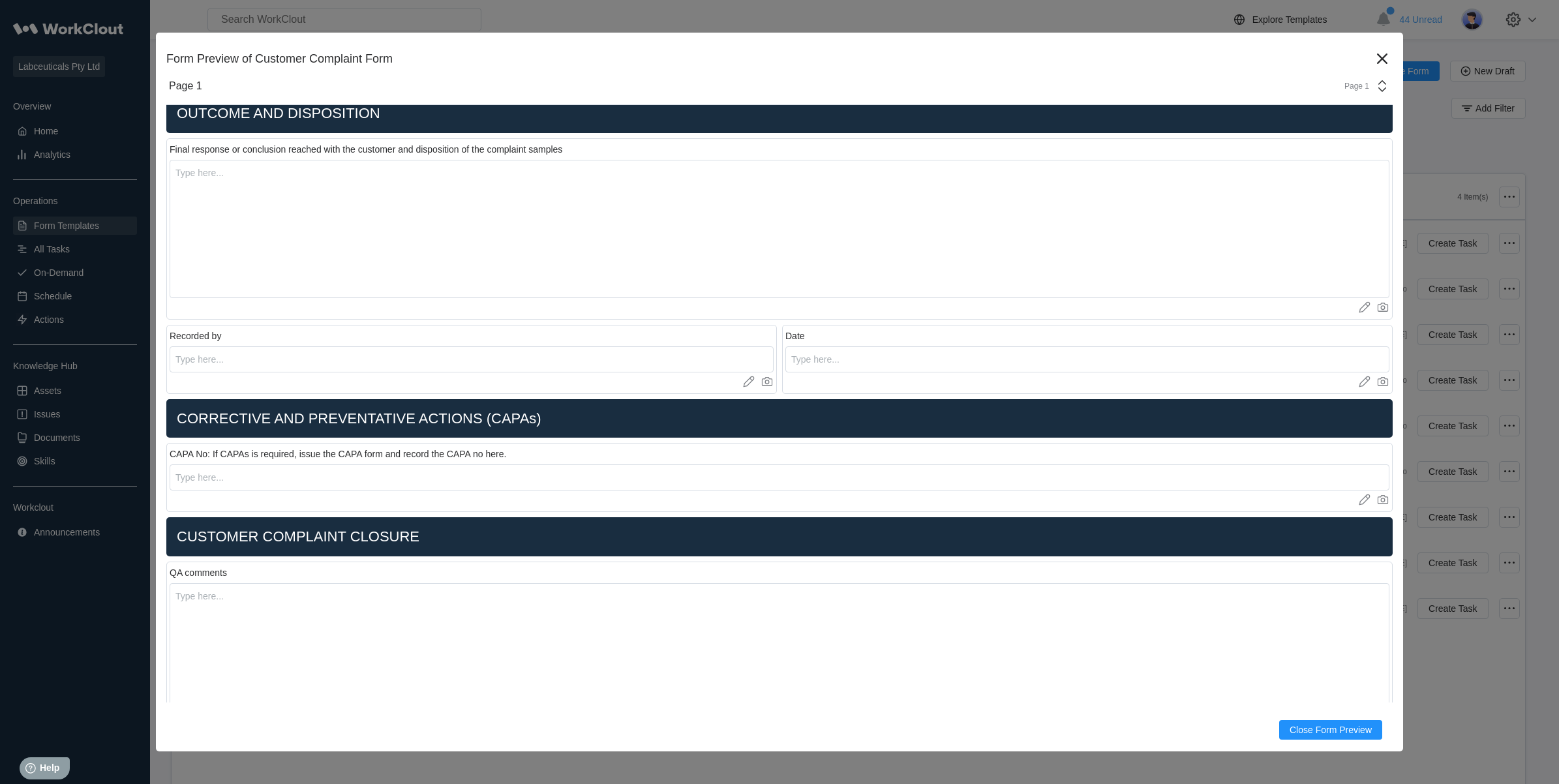
scroll to position [2540, 0]
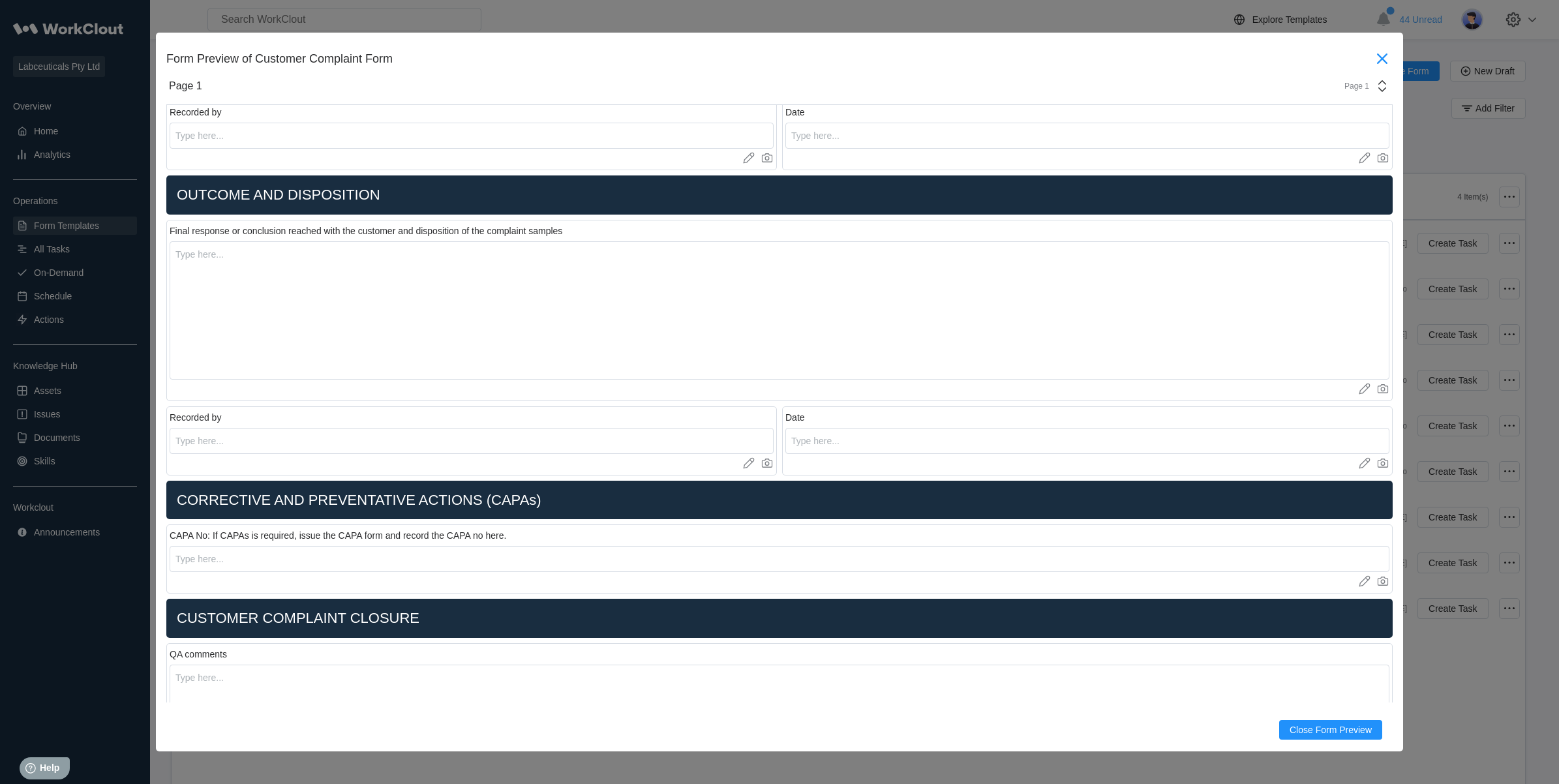
click at [1374, 63] on icon at bounding box center [1382, 58] width 21 height 21
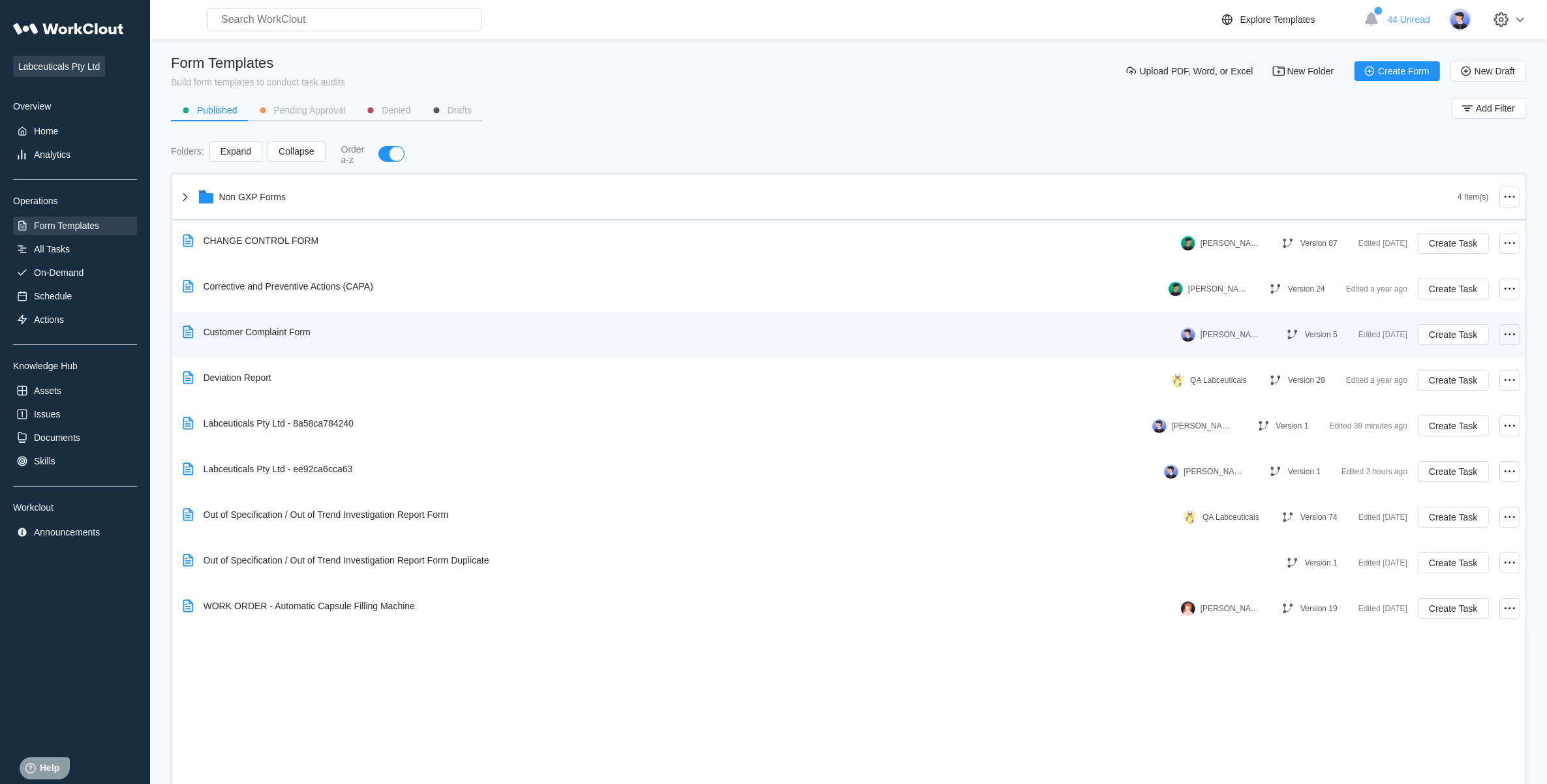
click at [1500, 331] on div at bounding box center [1510, 334] width 21 height 21
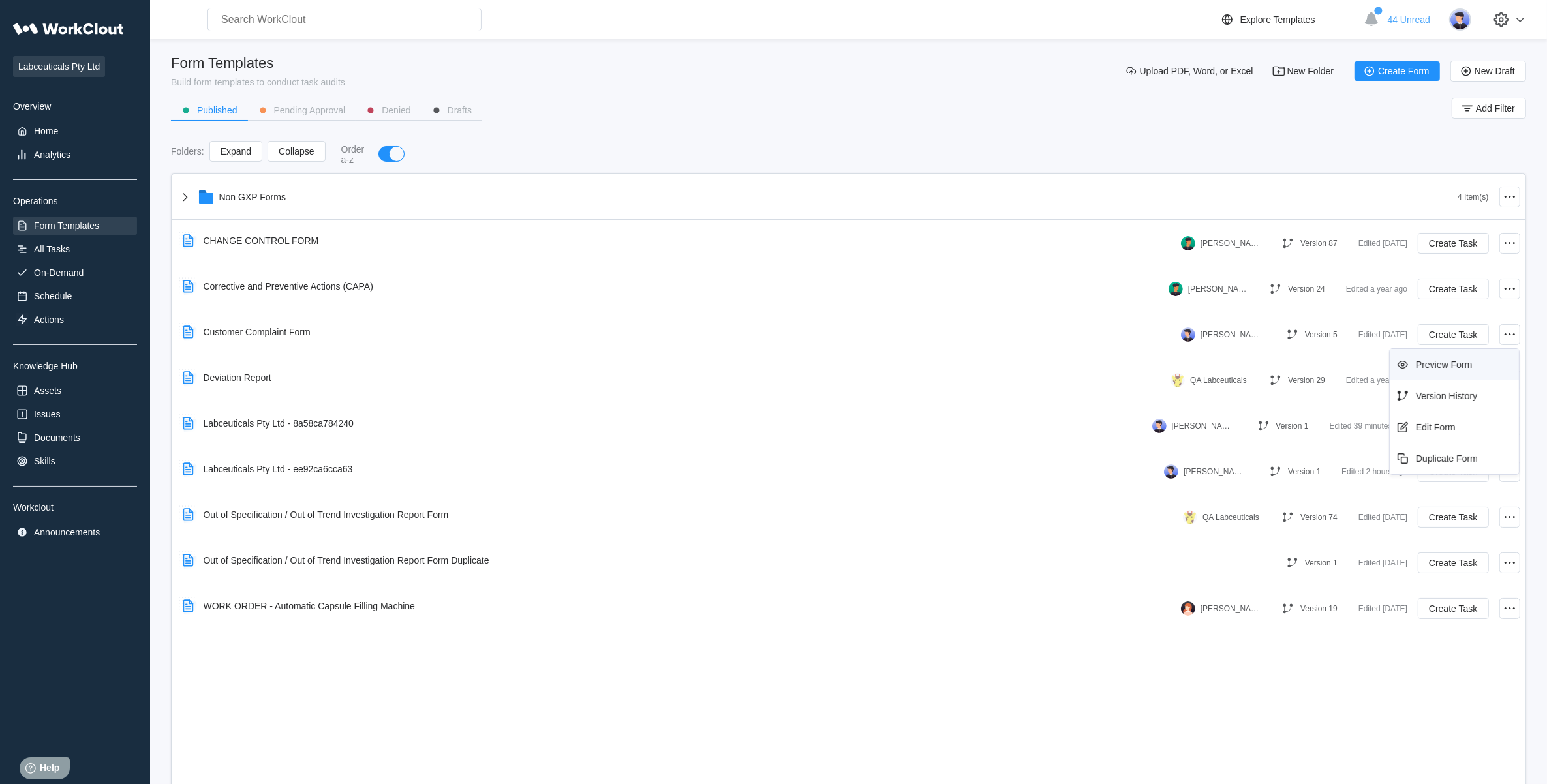
click at [1442, 369] on div "Preview Form" at bounding box center [1443, 364] width 56 height 10
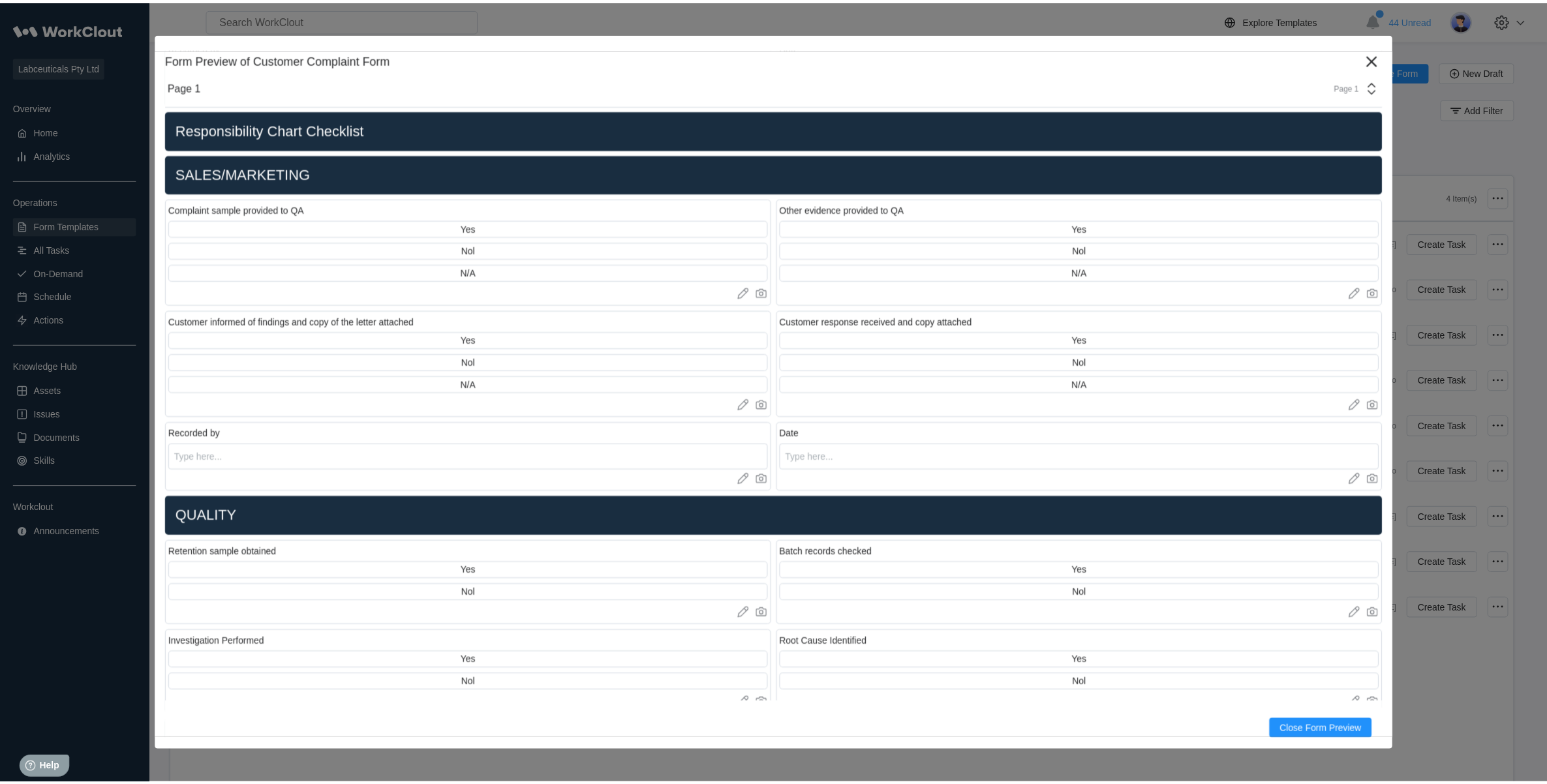
scroll to position [1223, 0]
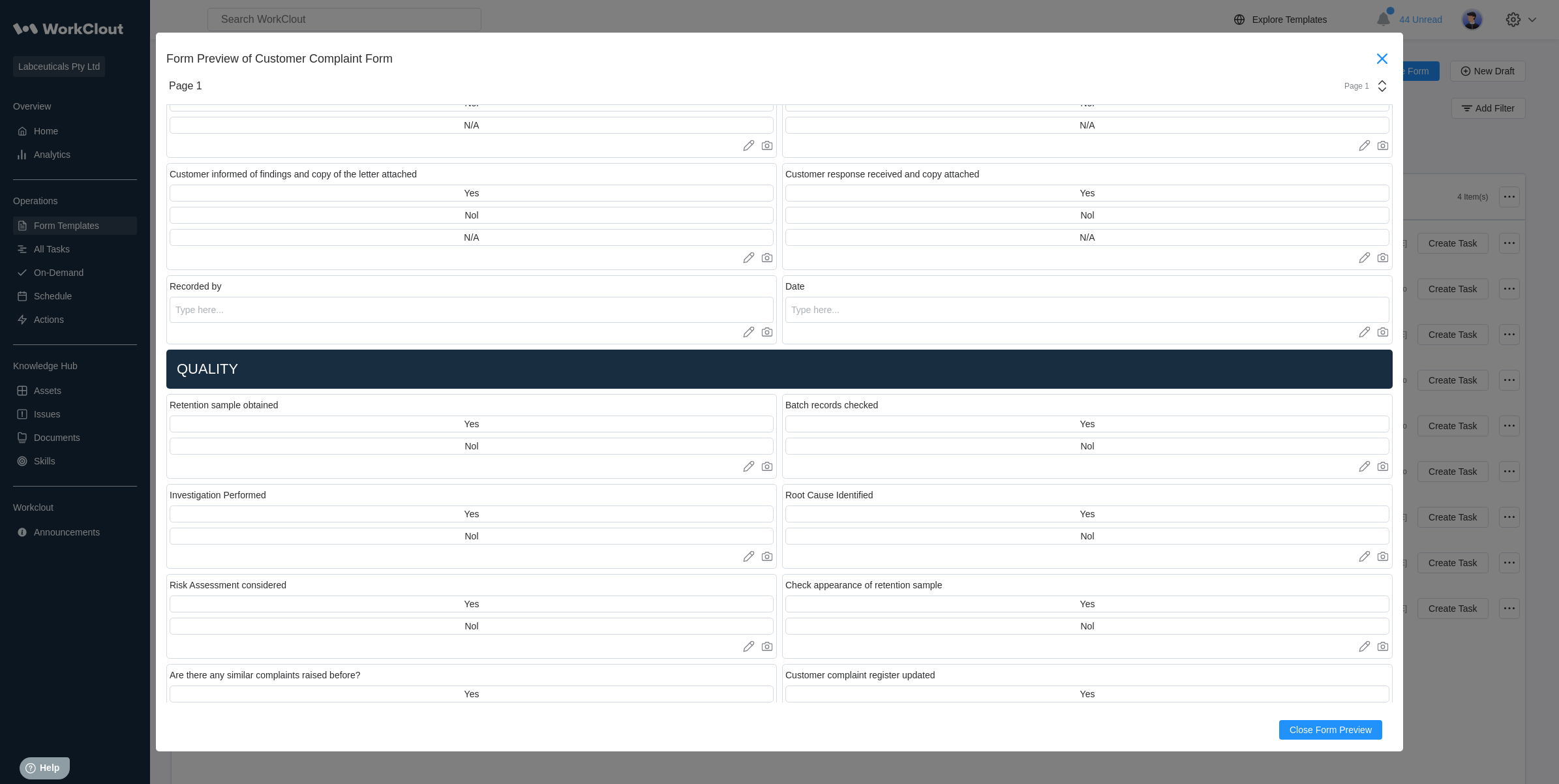
click at [1376, 54] on icon at bounding box center [1381, 58] width 10 height 10
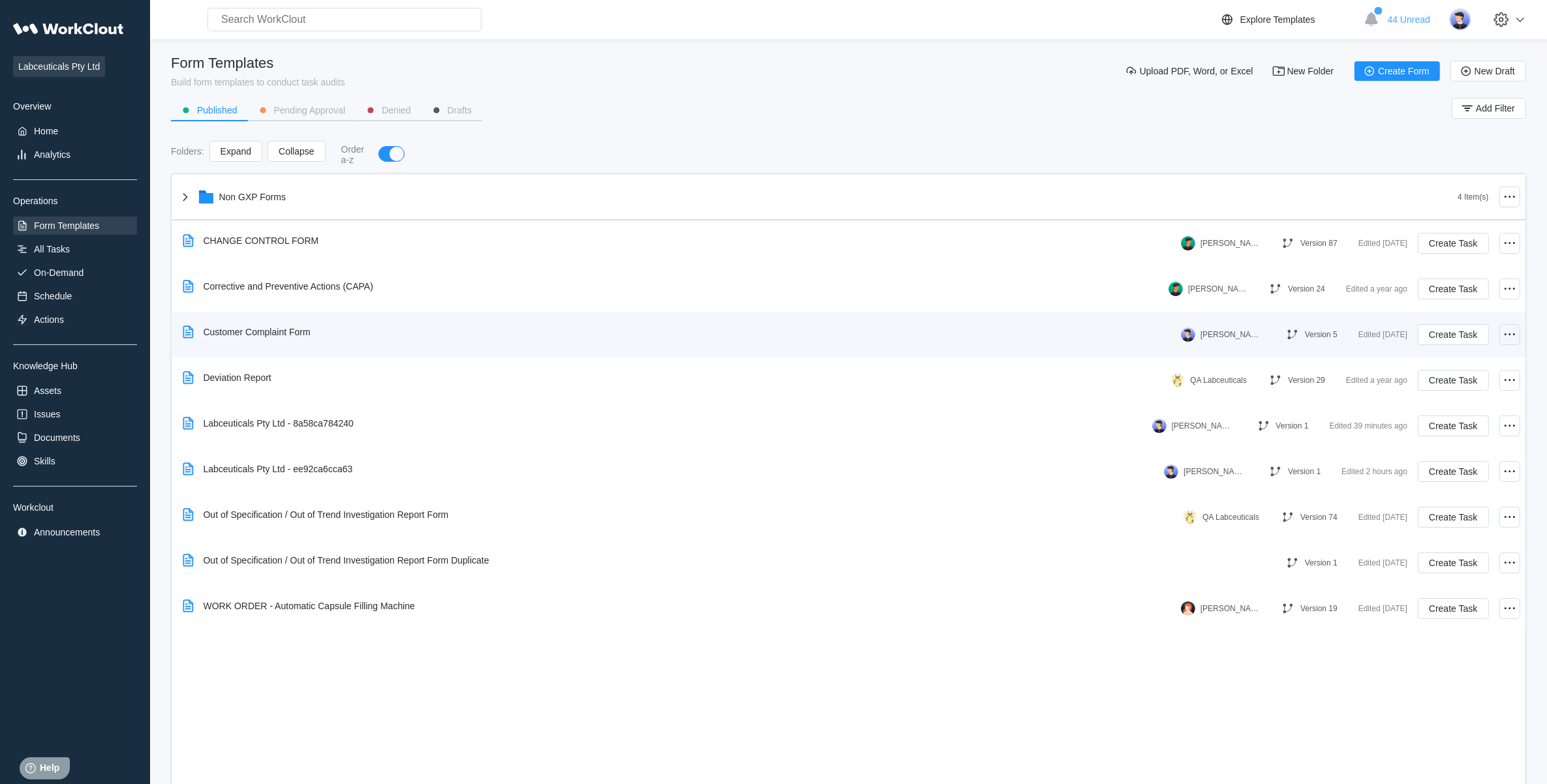
click at [1511, 331] on icon at bounding box center [1510, 334] width 16 height 16
click at [411, 342] on div "Customer Complaint Form" at bounding box center [679, 331] width 1004 height 30
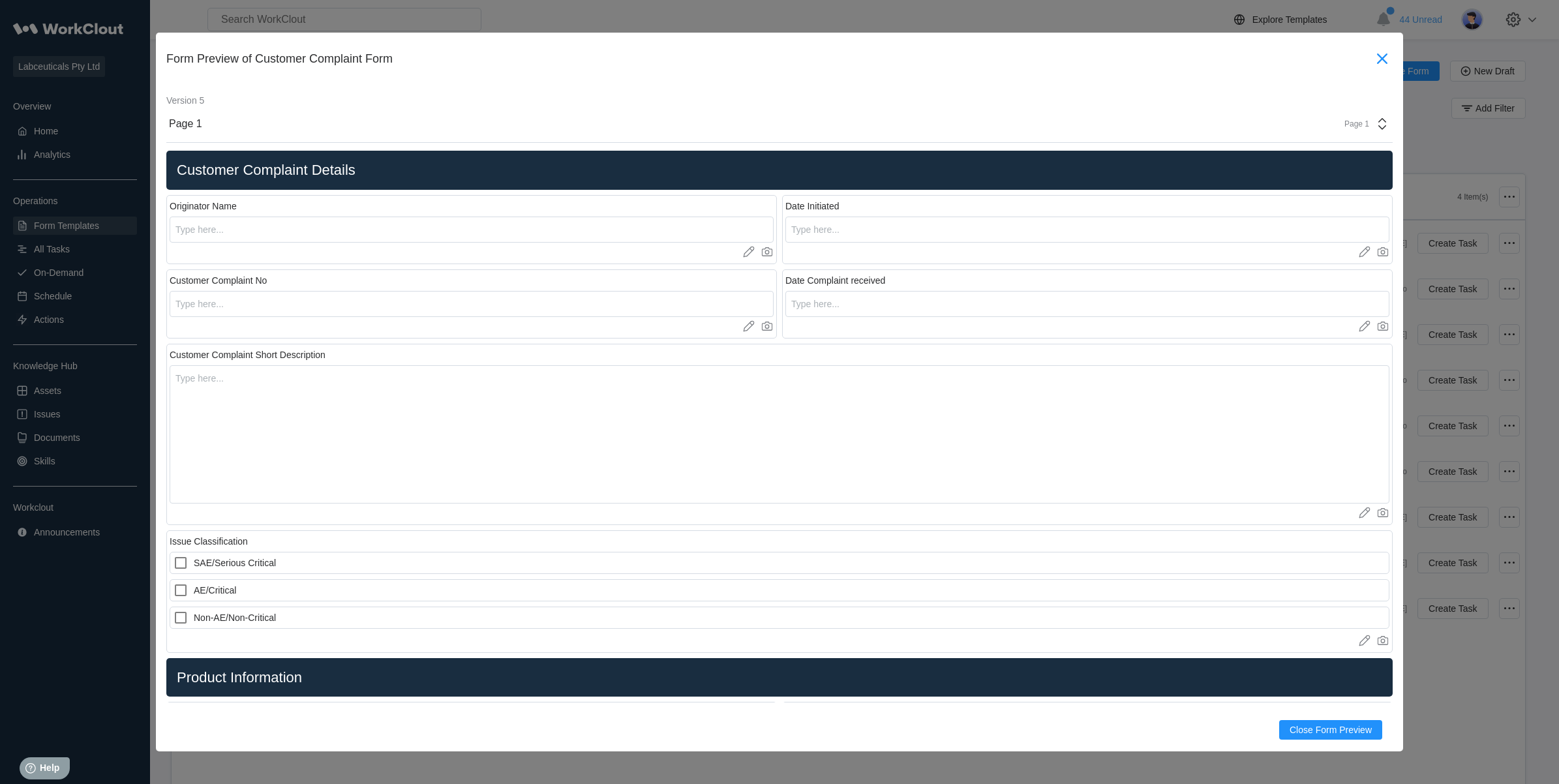
click at [1372, 60] on icon at bounding box center [1382, 58] width 21 height 21
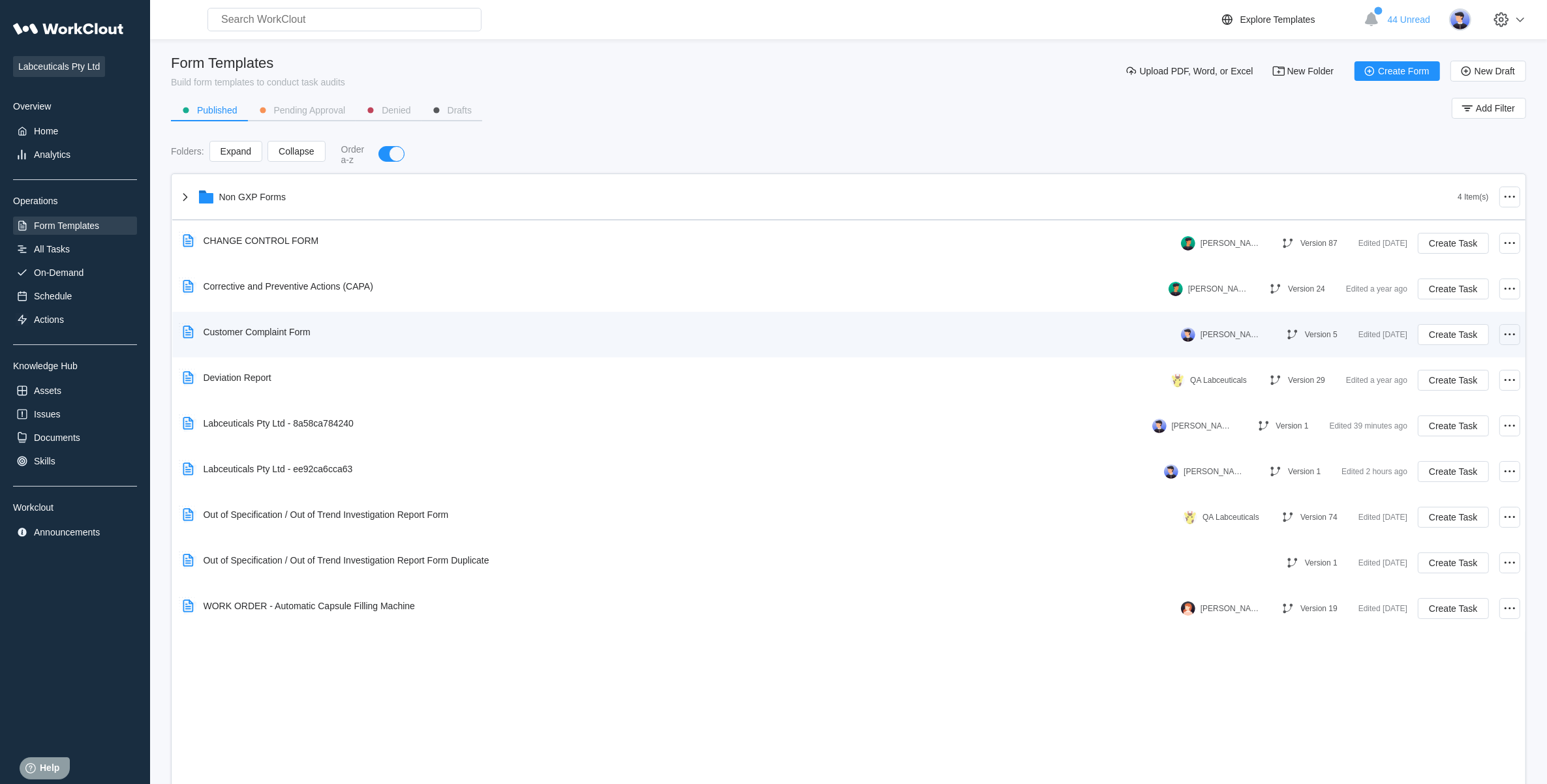
click at [1505, 328] on icon at bounding box center [1510, 334] width 16 height 16
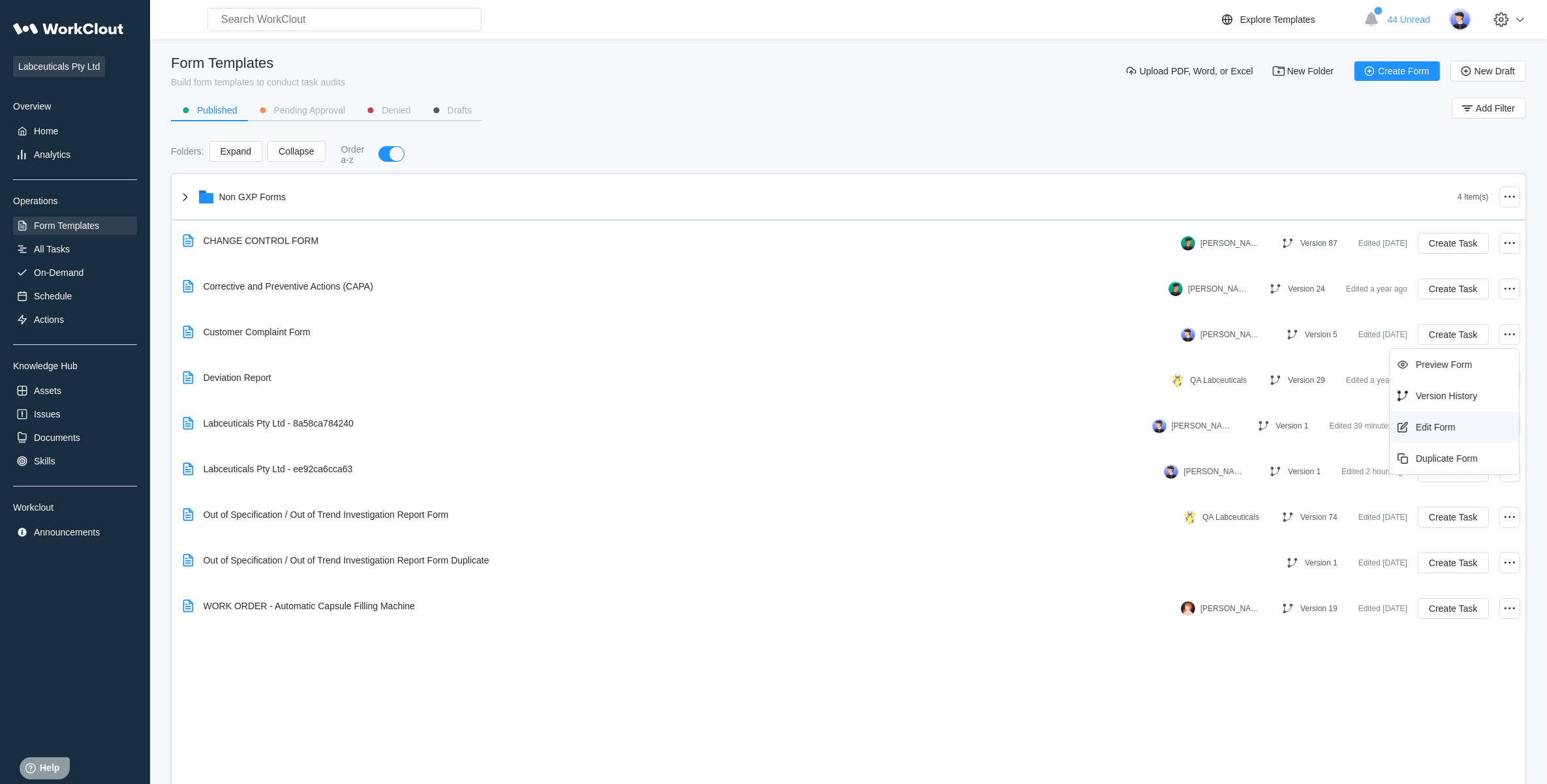
click at [1436, 418] on div "Edit Form" at bounding box center [1455, 427] width 119 height 21
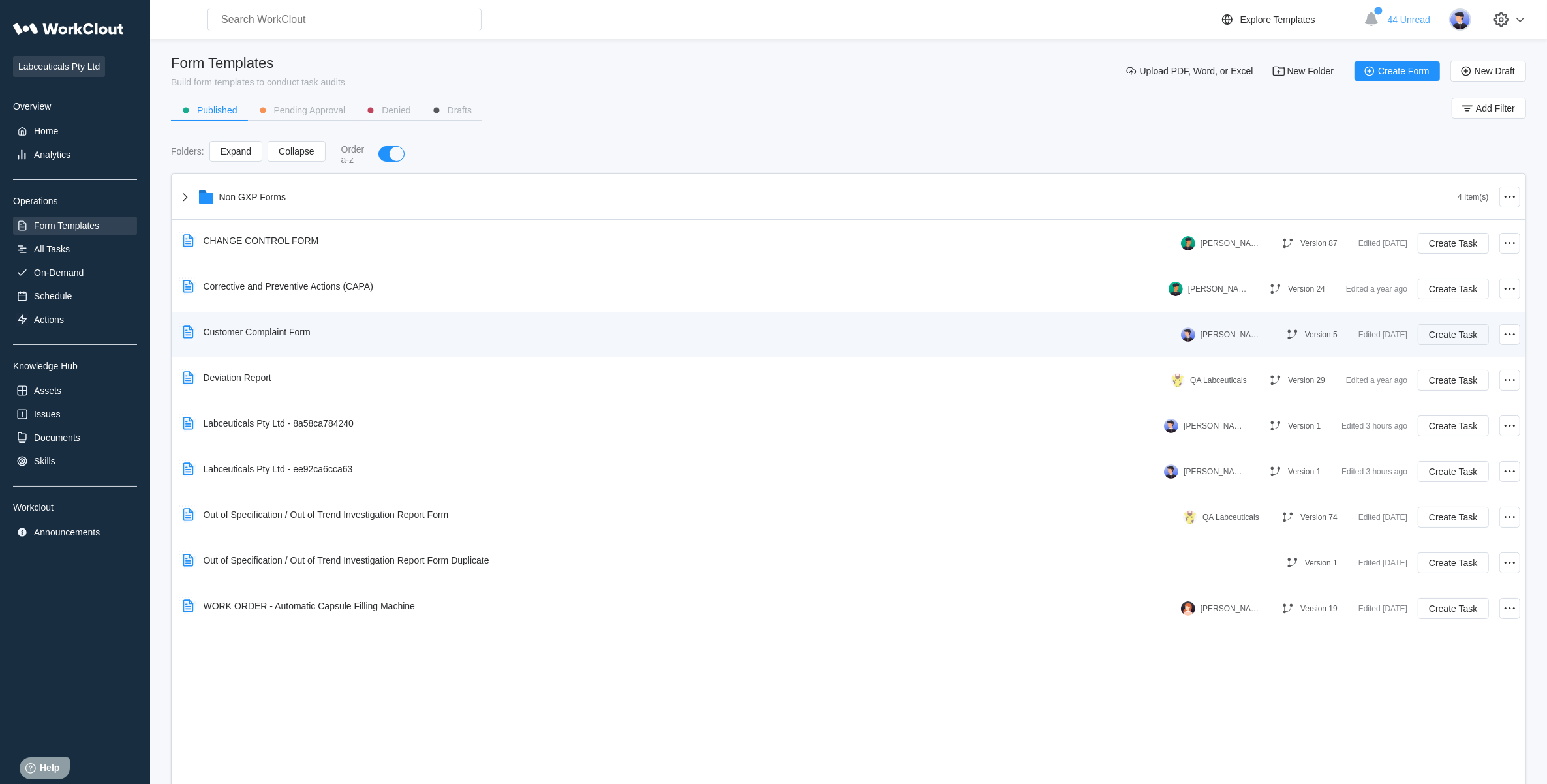
click at [1438, 335] on span "Create Task" at bounding box center [1453, 335] width 48 height 9
click at [1519, 333] on div at bounding box center [1510, 334] width 21 height 21
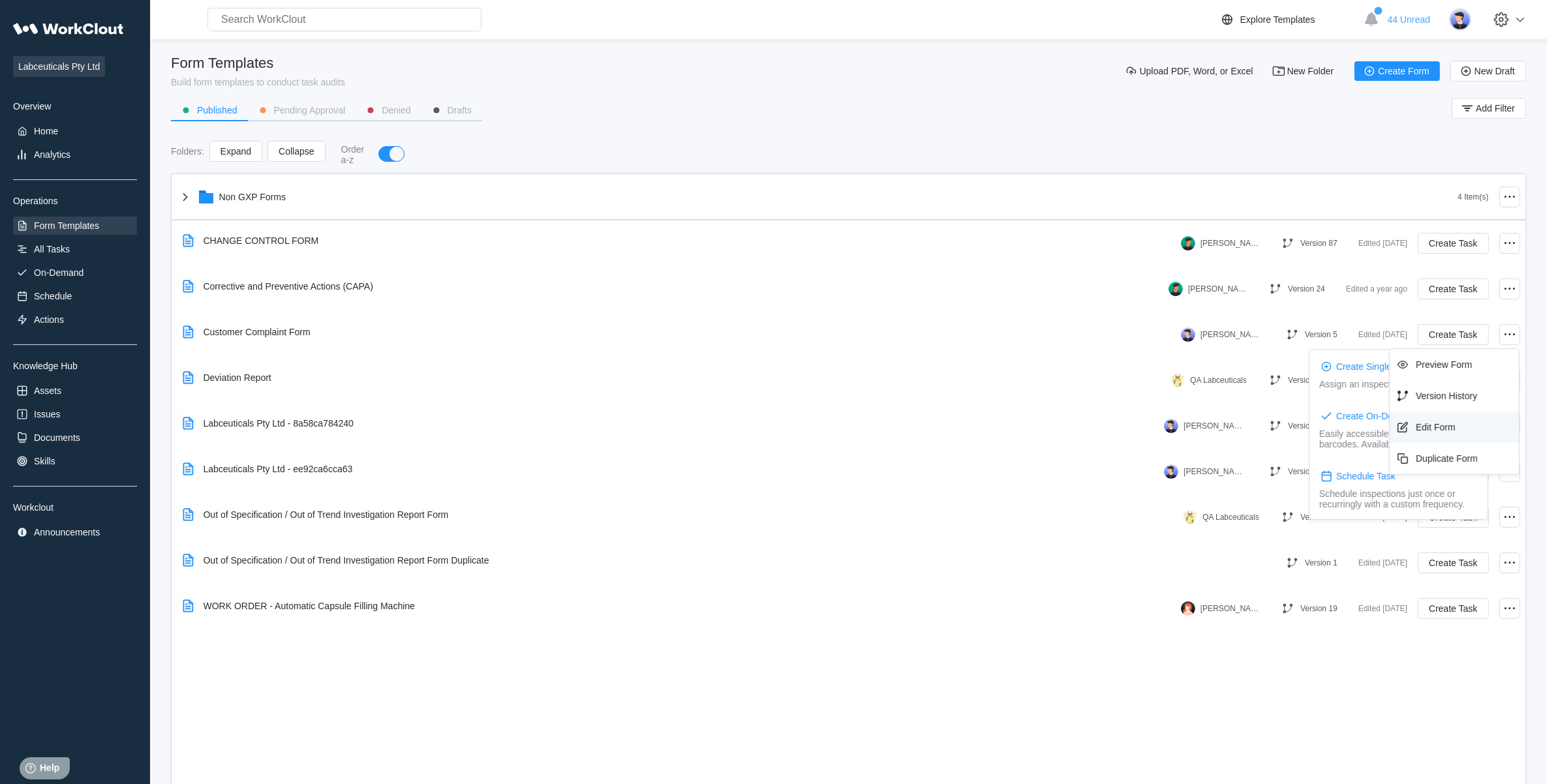
click at [1461, 431] on div "Edit Form" at bounding box center [1455, 427] width 119 height 21
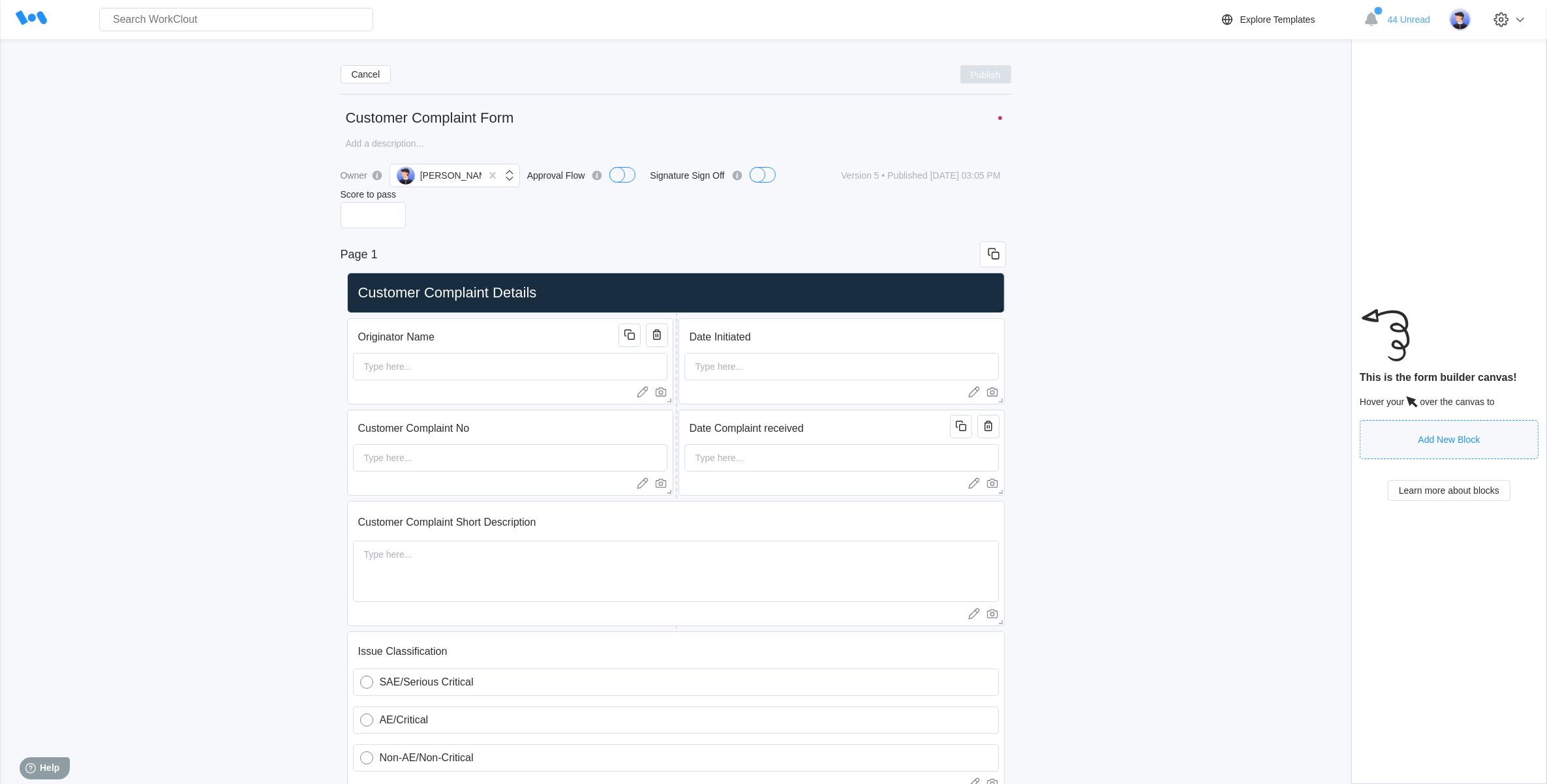
click at [973, 74] on span "Publish" at bounding box center [985, 74] width 30 height 8
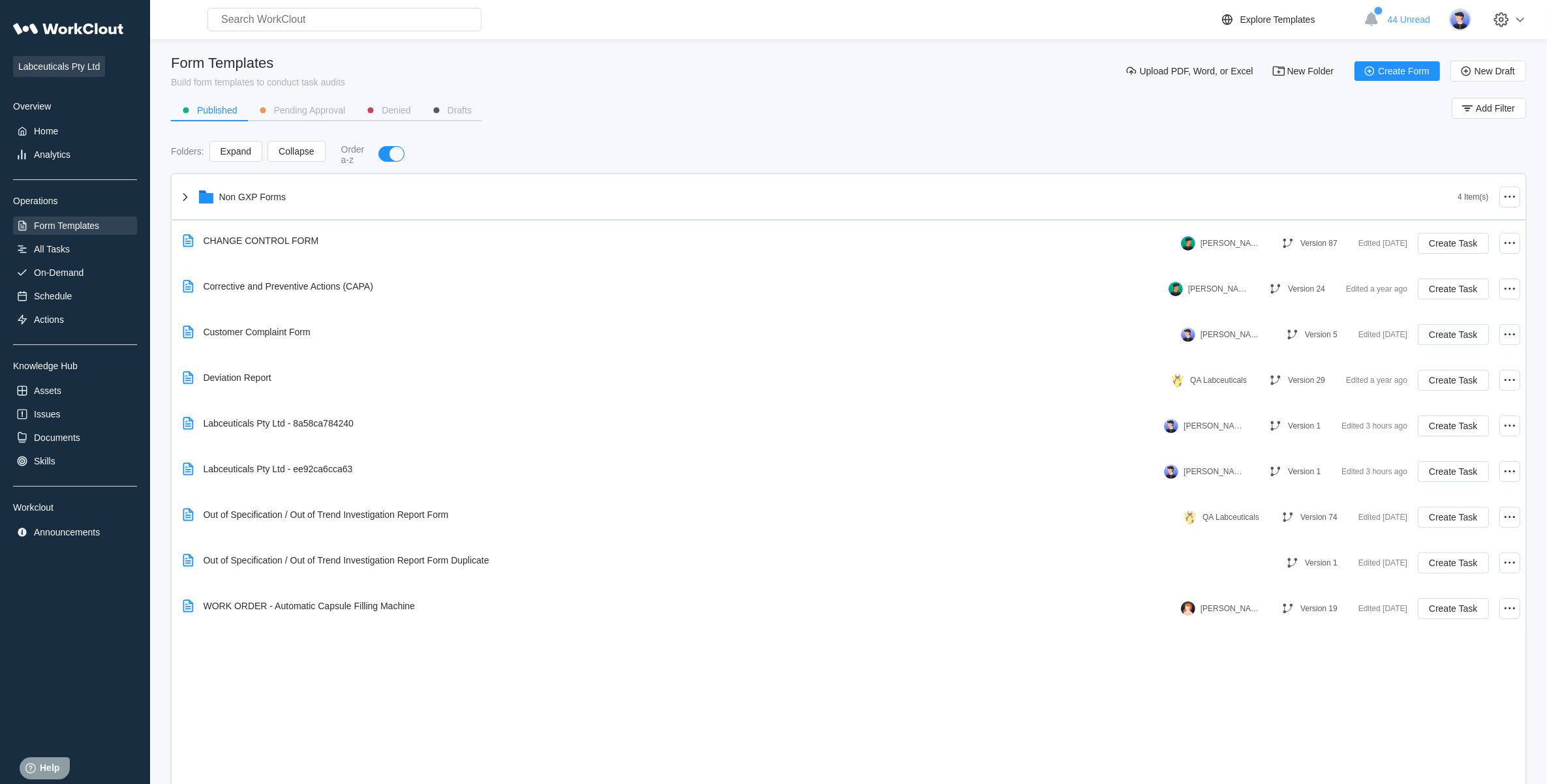
click at [68, 235] on div "Labceuticals Pty Ltd Overview Home Analytics Operations Form Templates All Task…" at bounding box center [75, 278] width 124 height 526
click at [66, 246] on div "All Tasks" at bounding box center [51, 248] width 36 height 10
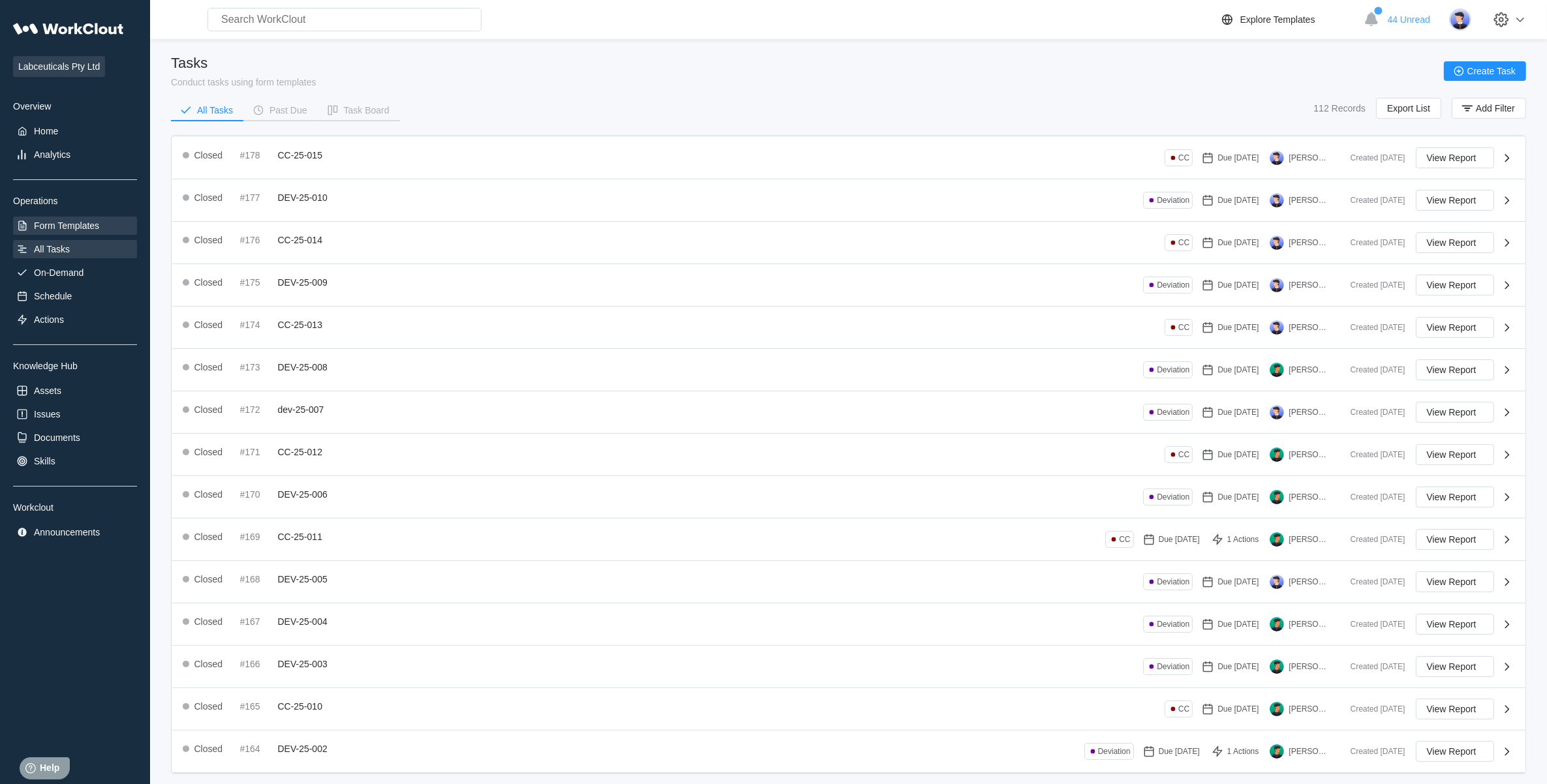
click at [66, 220] on div "Form Templates" at bounding box center [66, 225] width 65 height 10
